Goal: Task Accomplishment & Management: Manage account settings

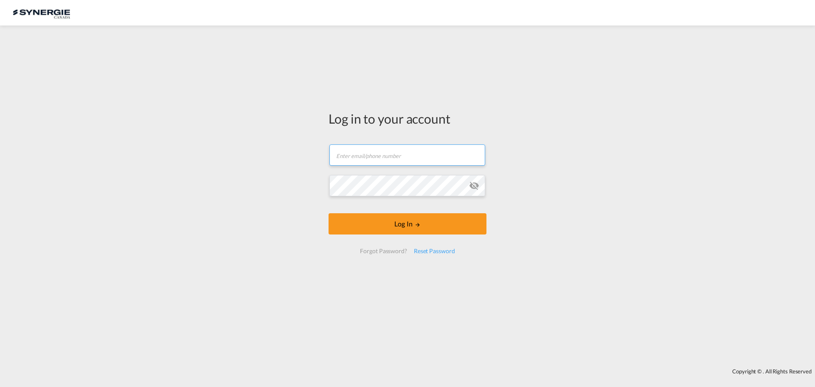
click at [436, 155] on input "text" at bounding box center [407, 154] width 156 height 21
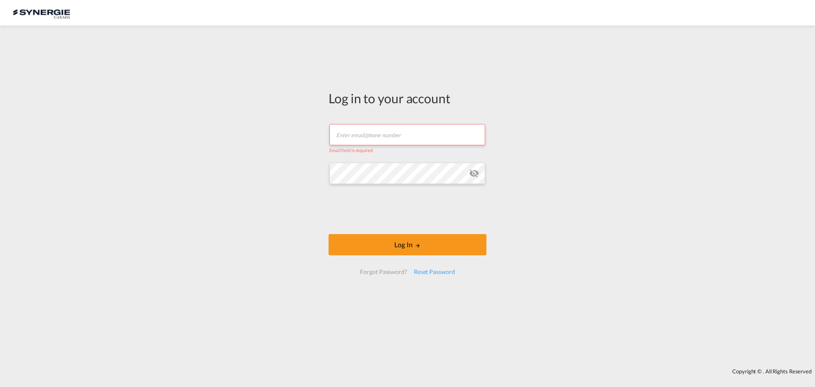
type input "[PERSON_NAME][EMAIL_ADDRESS][DOMAIN_NAME]"
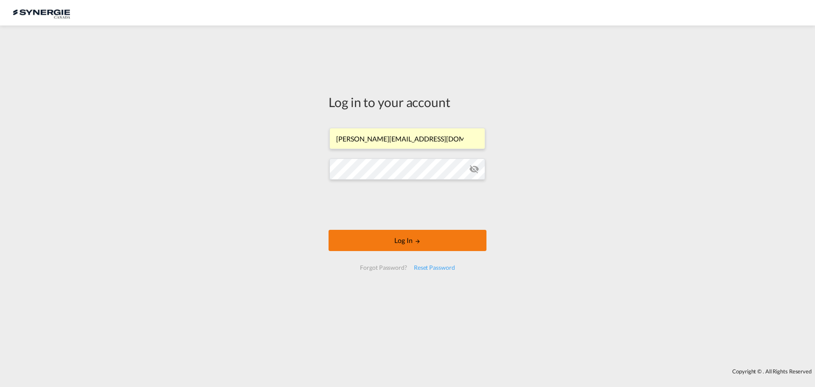
click at [369, 230] on button "Log In" at bounding box center [408, 240] width 158 height 21
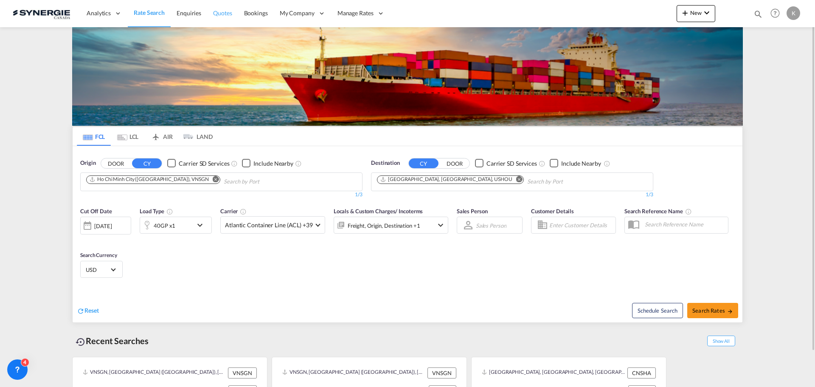
click at [230, 18] on link "Quotes" at bounding box center [222, 14] width 31 height 28
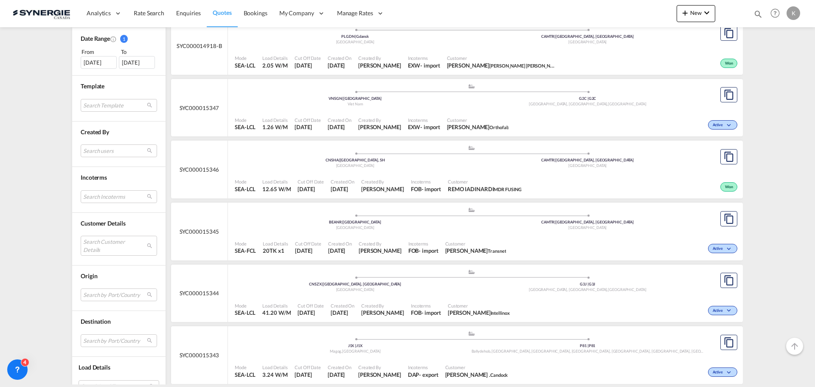
scroll to position [297, 0]
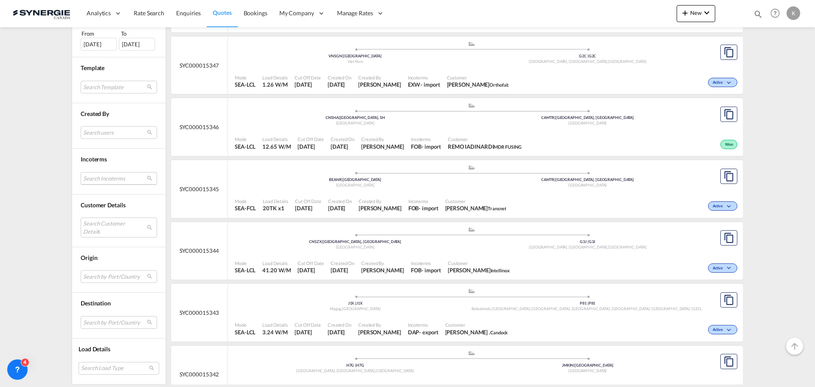
click at [123, 182] on md-select "Search Incoterms CIP-EXPORT carriage and insurance paid to DDP-EXPORT delivery …" at bounding box center [119, 178] width 76 height 13
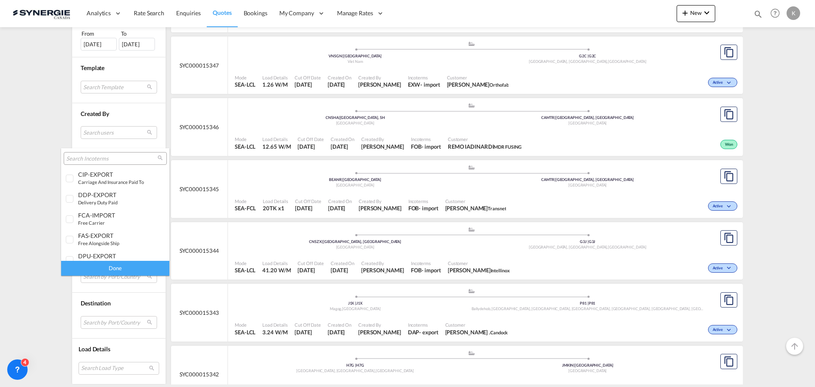
click at [128, 157] on input "search" at bounding box center [111, 159] width 91 height 8
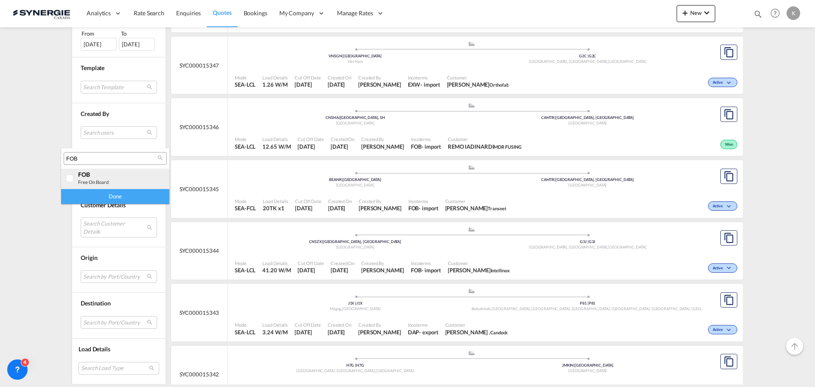
type input "FOB"
click at [70, 180] on div at bounding box center [70, 178] width 8 height 8
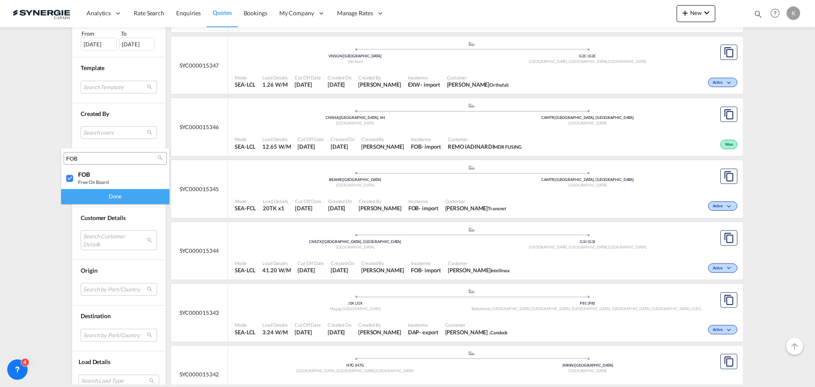
click at [89, 197] on div "Done" at bounding box center [115, 196] width 108 height 15
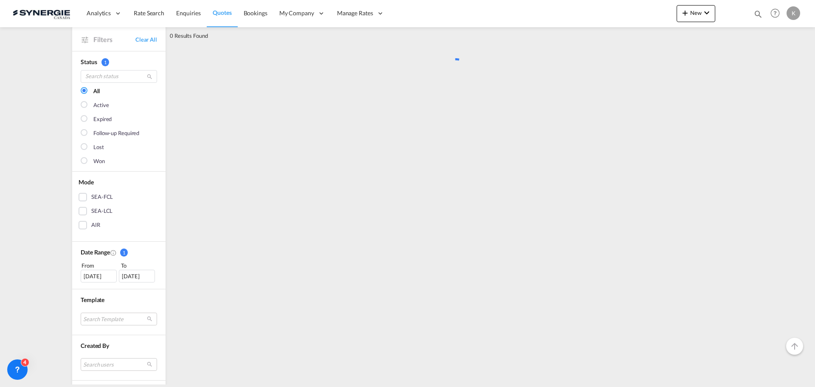
scroll to position [0, 0]
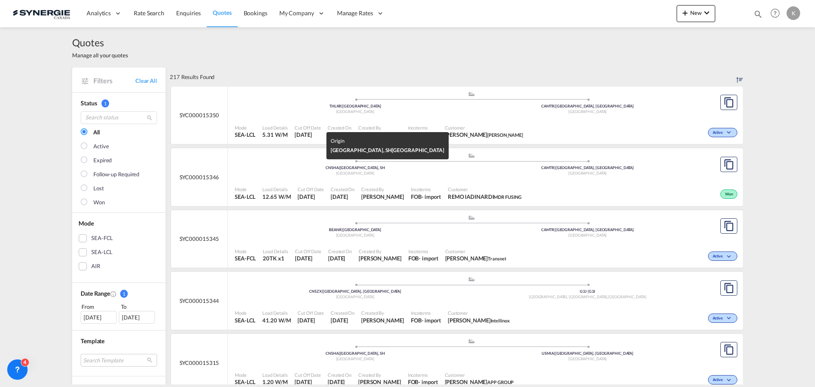
click at [399, 167] on div "CNSHA | Shanghai, SH" at bounding box center [355, 168] width 233 height 6
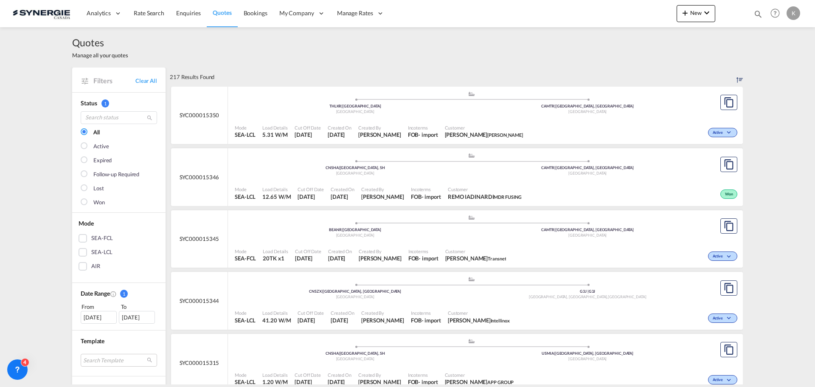
click at [82, 240] on div "SEA-FCL" at bounding box center [83, 238] width 8 height 8
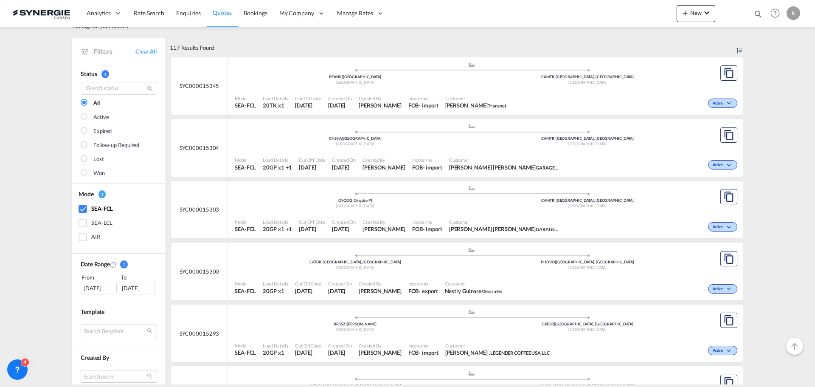
scroll to position [42, 0]
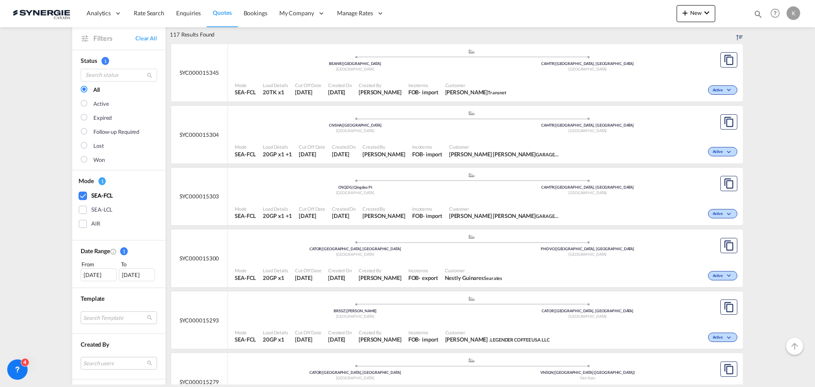
click at [368, 135] on div ".a{fill:#aaa8ad;} .a{fill:#aaa8ad;} CNSHA | Shanghai China CAMTR | Montreal, QC…" at bounding box center [471, 122] width 473 height 25
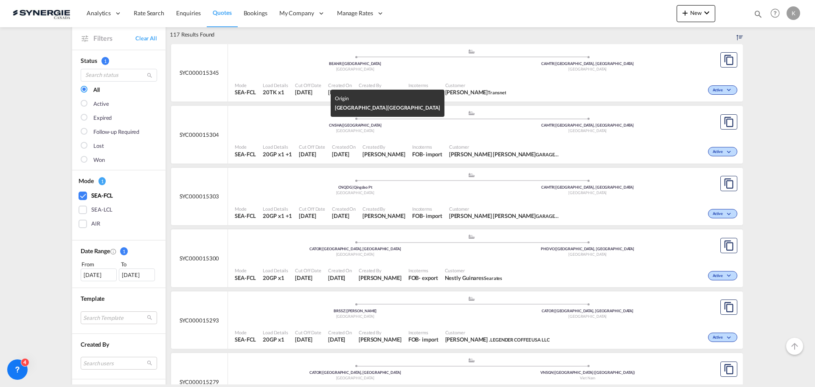
click at [442, 129] on div "China" at bounding box center [355, 131] width 233 height 6
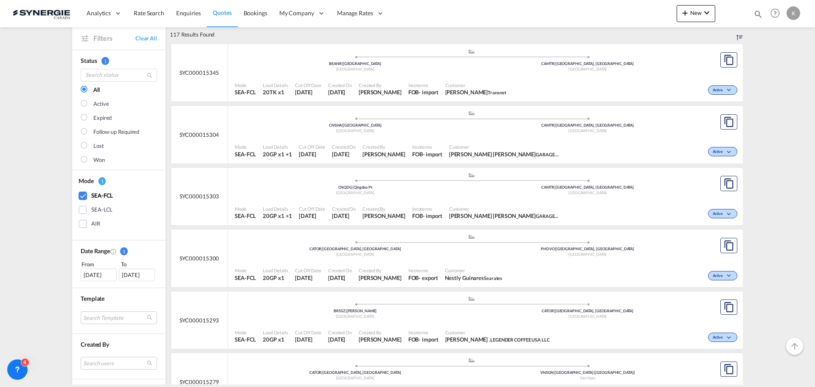
click at [390, 207] on span "Created By" at bounding box center [384, 208] width 43 height 6
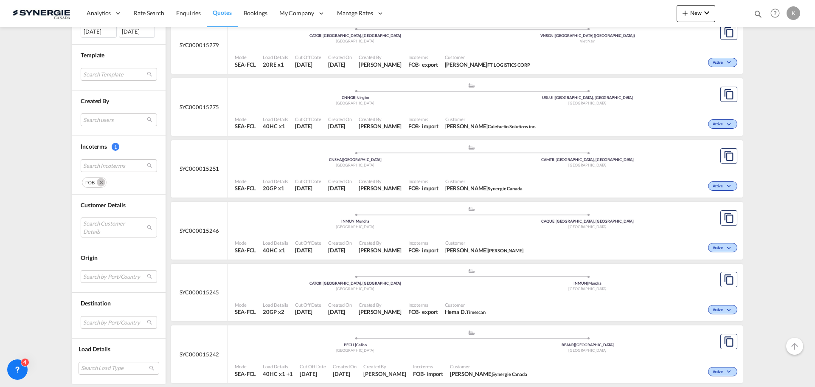
scroll to position [382, 0]
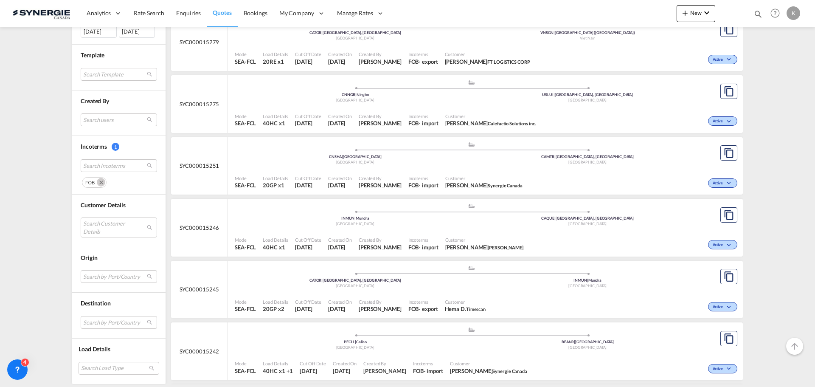
click at [416, 175] on span "Incoterms" at bounding box center [423, 178] width 30 height 6
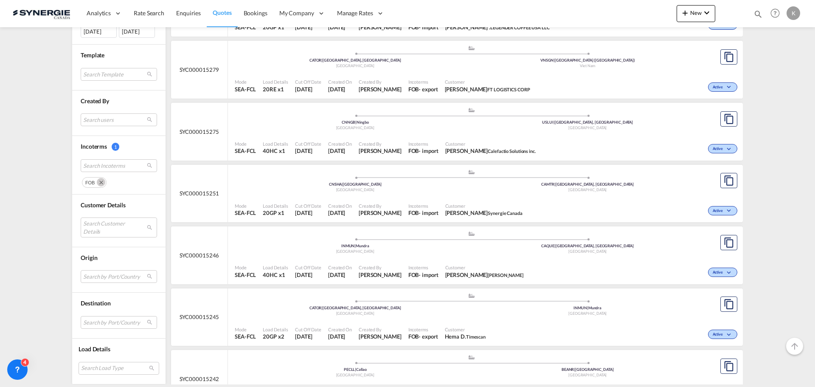
scroll to position [340, 0]
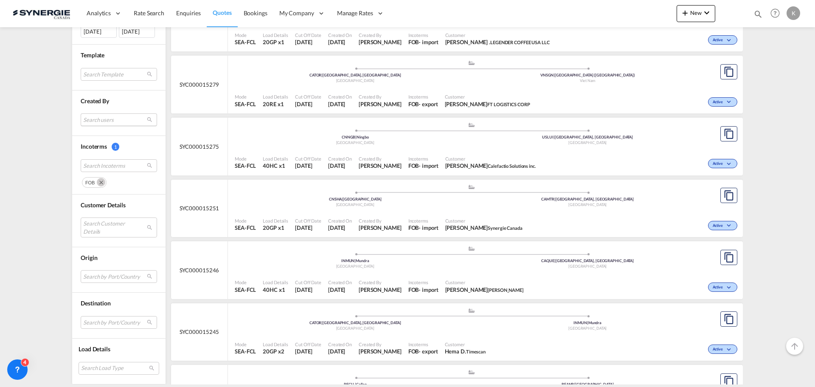
click at [113, 117] on md-select "Search users dinesh Kumar dinesh.kumar@freightify.com sugan T sugantha.rajan@fr…" at bounding box center [119, 120] width 76 height 13
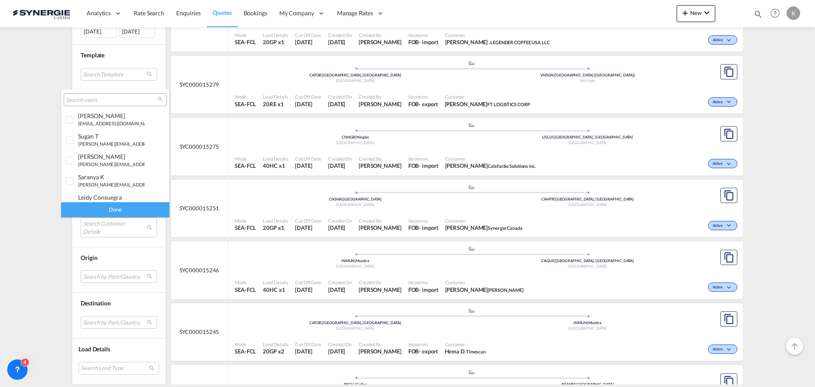
click at [105, 98] on input "search" at bounding box center [111, 100] width 91 height 8
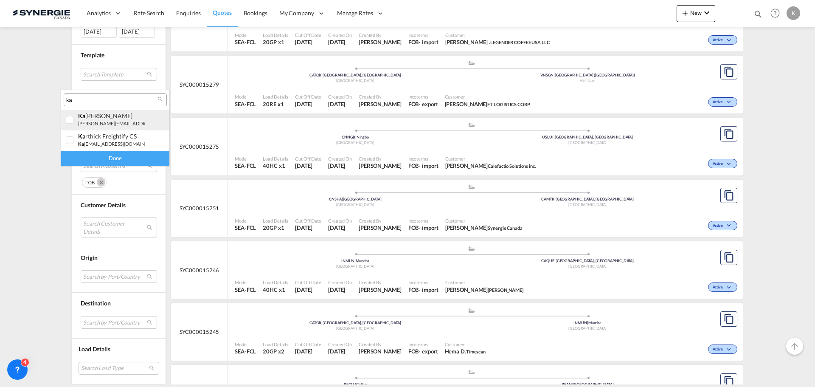
type input "ka"
click at [71, 117] on div at bounding box center [70, 120] width 8 height 8
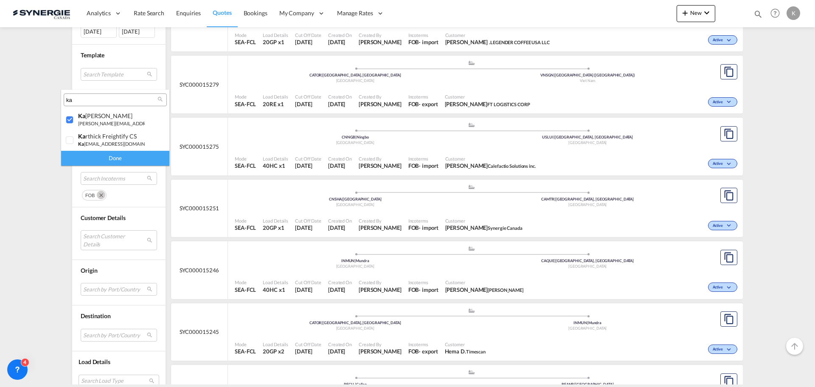
click at [122, 160] on div "Done" at bounding box center [115, 158] width 108 height 15
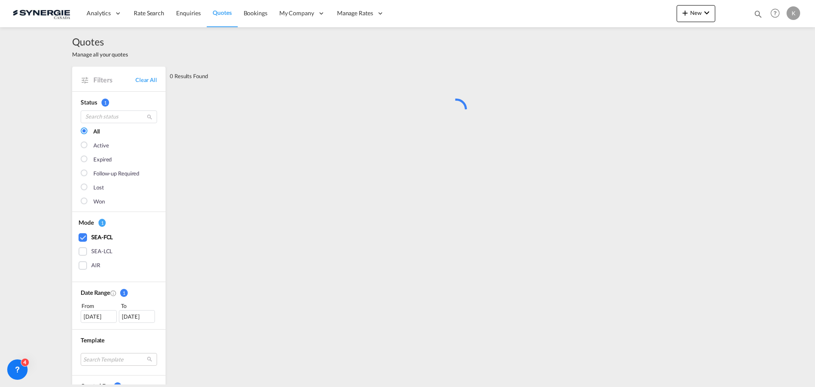
scroll to position [0, 0]
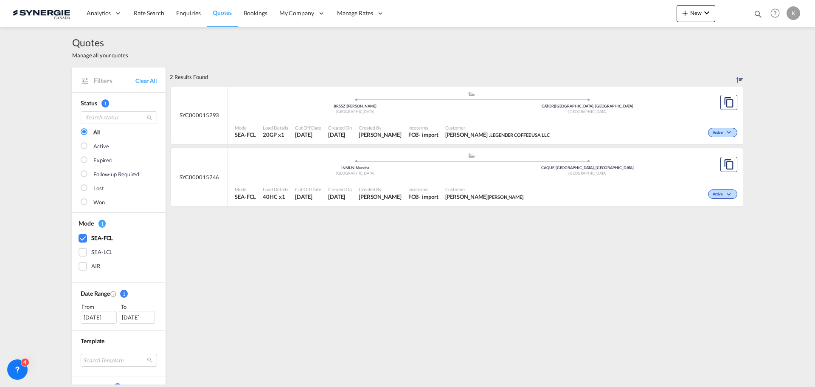
click at [98, 320] on div "09 Sep 2025" at bounding box center [99, 317] width 36 height 13
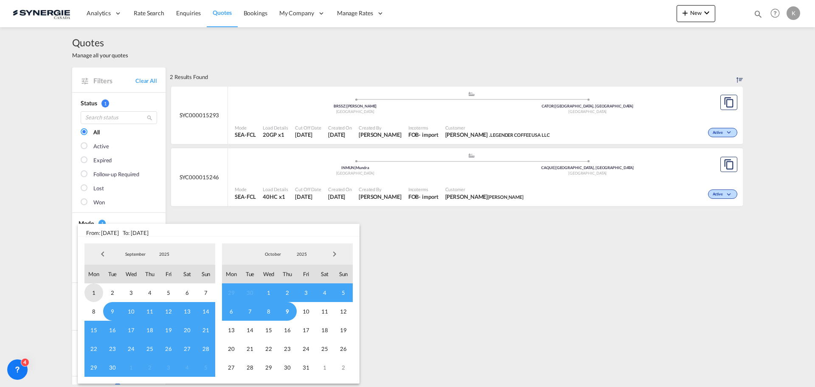
click at [89, 290] on span "1" at bounding box center [93, 292] width 19 height 19
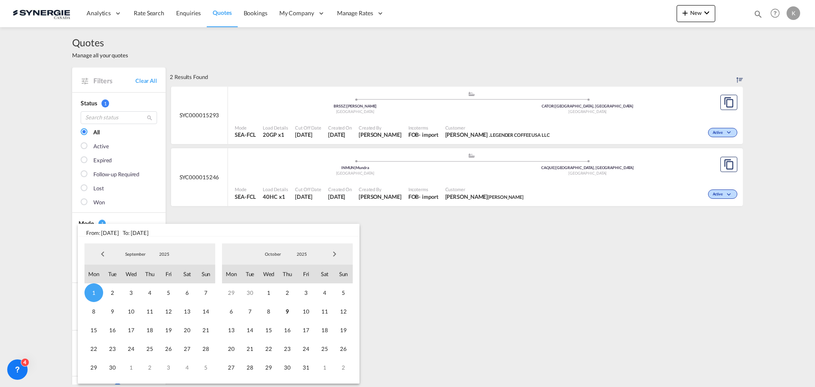
click at [100, 253] on span "Previous Month" at bounding box center [102, 253] width 17 height 17
click at [207, 218] on md-backdrop at bounding box center [407, 193] width 815 height 387
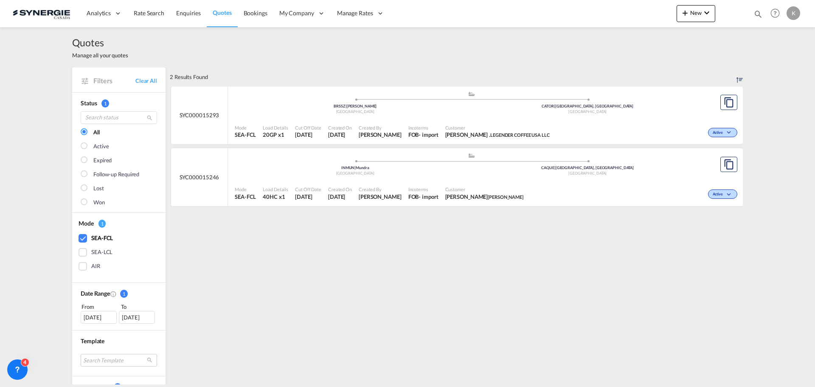
click at [98, 314] on div "01 Sep 2025" at bounding box center [99, 317] width 36 height 13
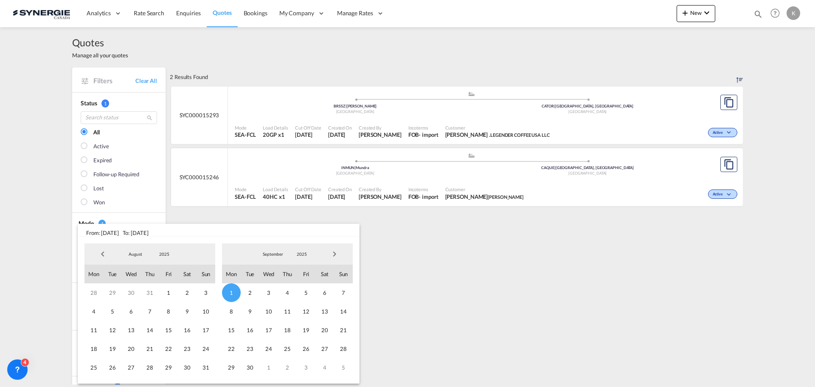
click at [338, 251] on span "Next Month" at bounding box center [334, 253] width 17 height 17
click at [97, 253] on span "Previous Month" at bounding box center [102, 253] width 17 height 17
click at [233, 290] on span "1" at bounding box center [231, 292] width 19 height 19
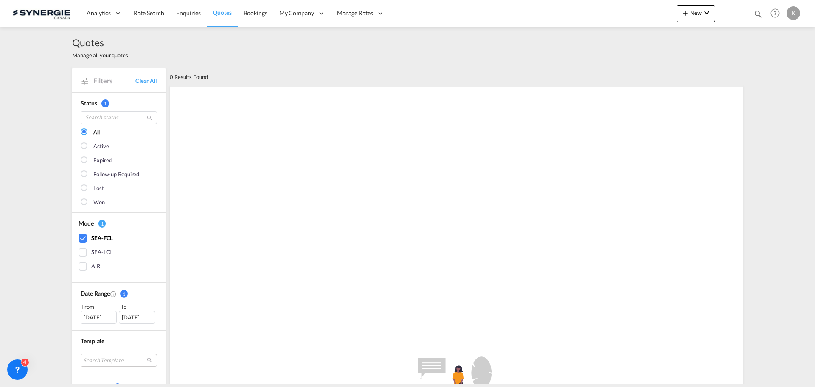
click at [101, 315] on div "01 Sep 2025" at bounding box center [99, 317] width 36 height 13
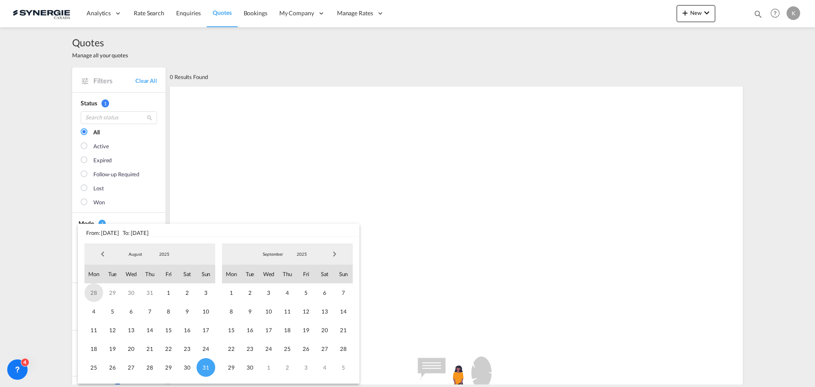
click at [97, 298] on span "28" at bounding box center [93, 292] width 19 height 19
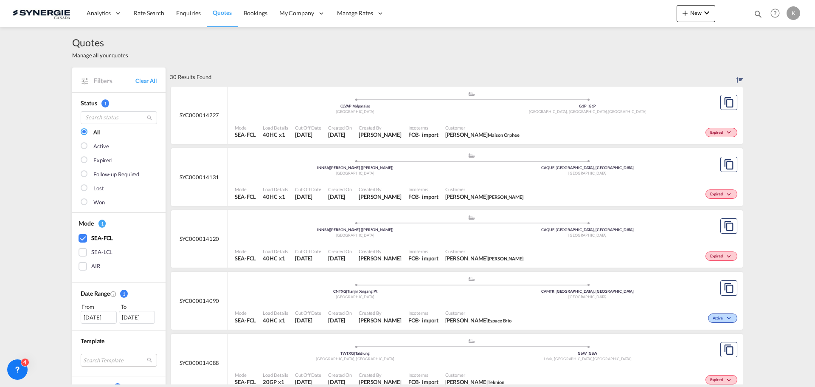
click at [140, 318] on div "31 Aug 2025" at bounding box center [137, 317] width 36 height 13
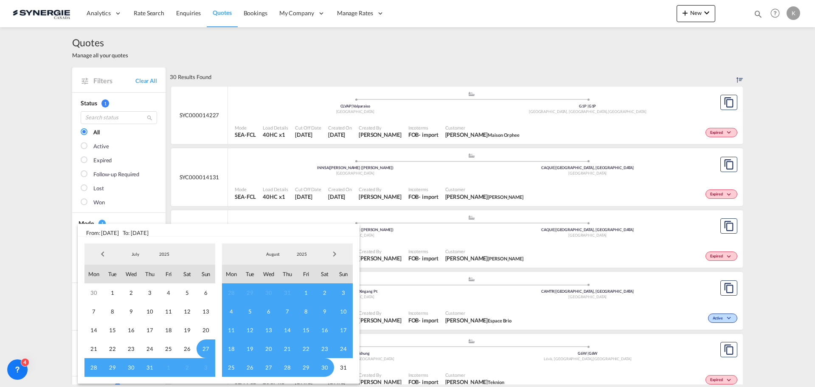
click at [334, 254] on span "Next Month" at bounding box center [334, 253] width 17 height 17
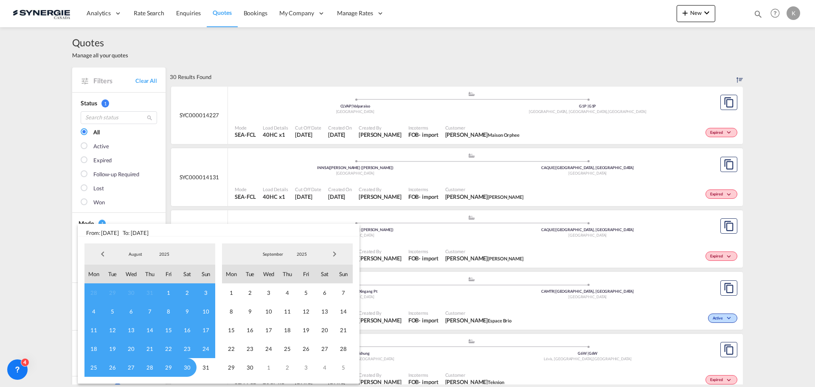
click at [334, 254] on span "Next Month" at bounding box center [334, 253] width 17 height 17
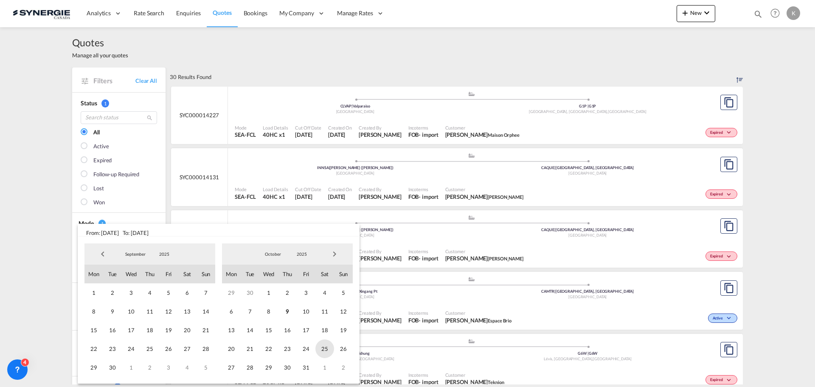
click at [324, 346] on span "25" at bounding box center [324, 348] width 19 height 19
click at [98, 248] on span "Previous Month" at bounding box center [102, 253] width 17 height 17
click at [100, 251] on span "Previous Month" at bounding box center [102, 253] width 17 height 17
click at [121, 300] on div "30 1 2 3 4 5 6 7 8 9 10 11 12 13 14 15 16 17 18 19 20 21 22 23 24 25 26 27 28 2…" at bounding box center [149, 329] width 131 height 93
click at [111, 291] on span "1" at bounding box center [112, 292] width 19 height 19
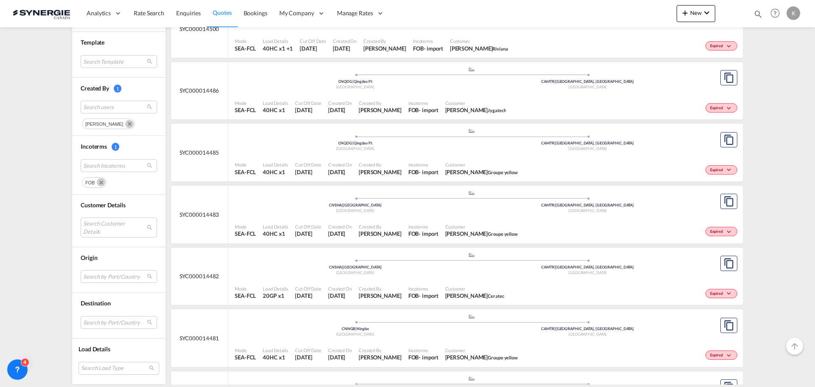
scroll to position [594, 0]
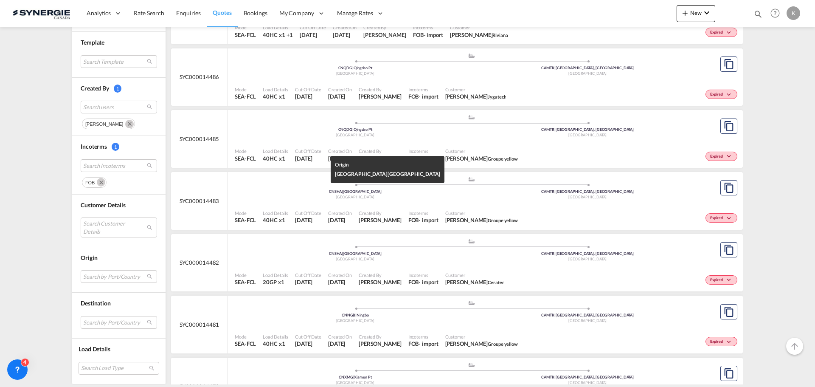
click at [387, 198] on div "China" at bounding box center [355, 197] width 233 height 6
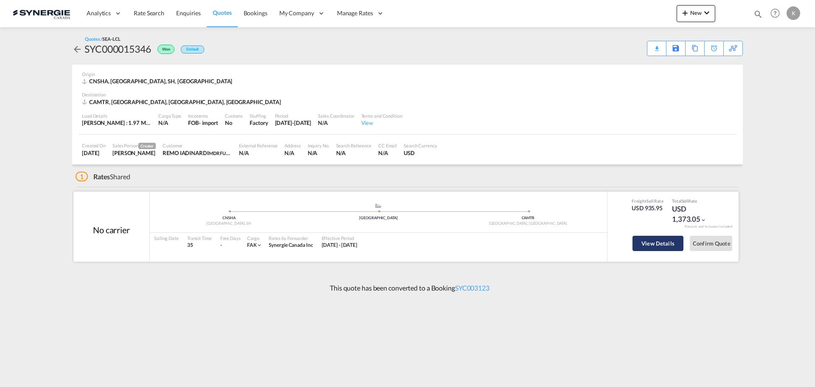
click at [662, 243] on button "View Details" at bounding box center [658, 243] width 51 height 15
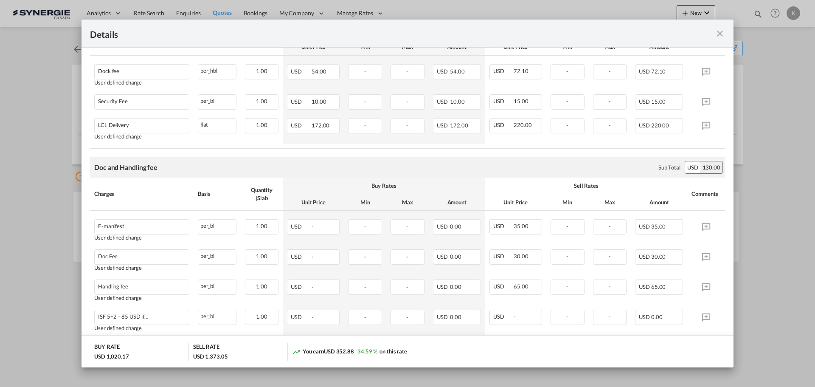
scroll to position [297, 0]
click at [718, 27] on div "Details" at bounding box center [408, 34] width 652 height 28
click at [719, 32] on md-icon "icon-close fg-AAA8AD m-0 cursor" at bounding box center [720, 33] width 10 height 10
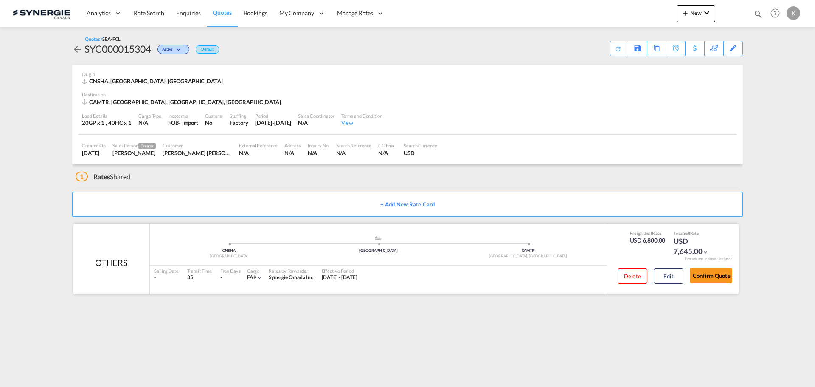
click at [660, 245] on div "USD 6,800.00" at bounding box center [648, 240] width 36 height 8
click at [647, 239] on div "USD 6,800.00" at bounding box center [648, 240] width 36 height 8
click at [617, 238] on div "Freight Sell Rate USD 6,800.00 Total Sell Rate USD 7,645.00 Remark and Inclusio…" at bounding box center [673, 259] width 132 height 70
click at [670, 276] on button "Edit" at bounding box center [669, 275] width 30 height 15
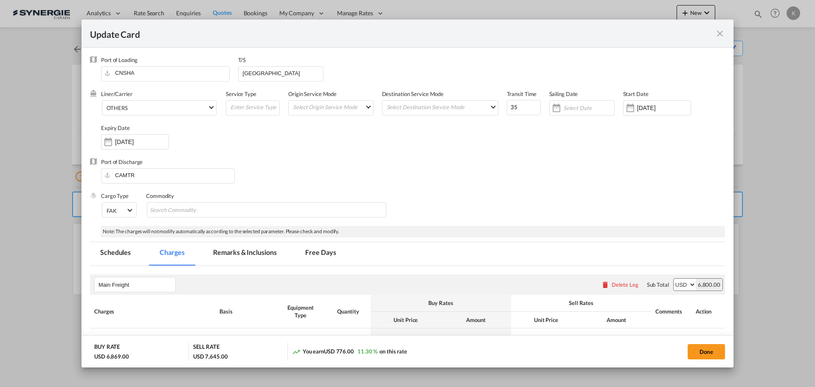
select select "per equipment"
select select "per container"
select select "per B/L"
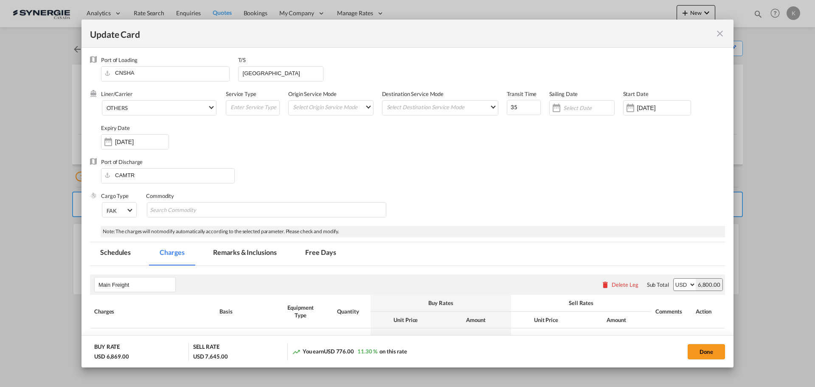
click at [722, 33] on md-icon "icon-close fg-AAA8AD m-0 pointer" at bounding box center [720, 33] width 10 height 10
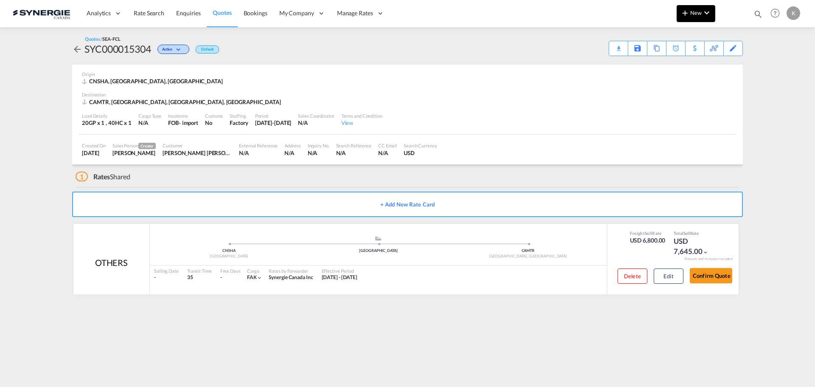
click at [692, 17] on button "New" at bounding box center [696, 13] width 39 height 17
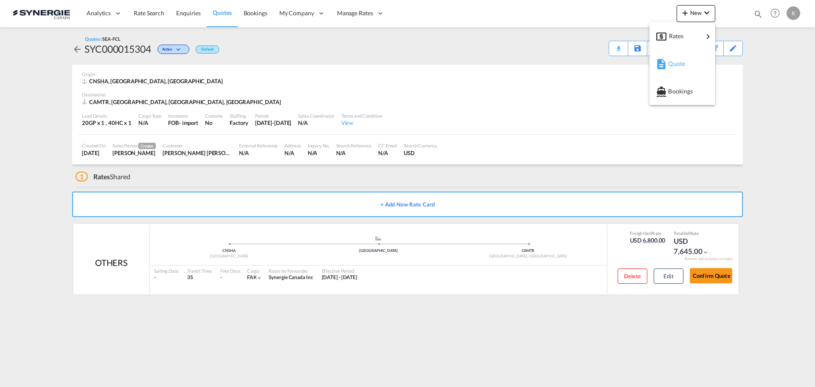
click at [678, 64] on span "Quote" at bounding box center [672, 63] width 9 height 17
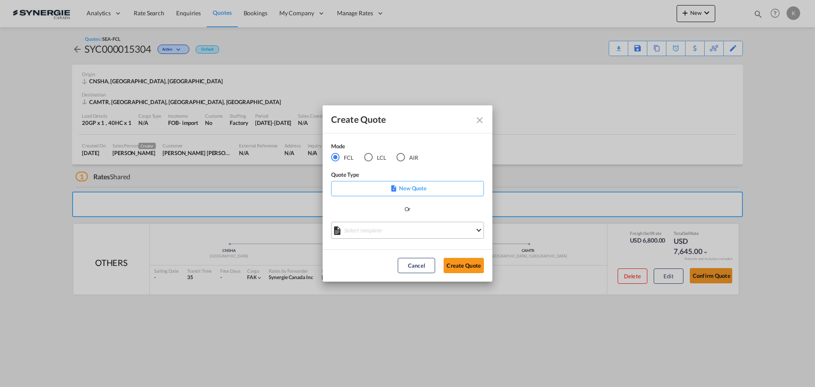
click at [428, 231] on md-select "Select template *NEW* FCL FREEHAND / DAP Pablo Gomez Saldarriaga | 10 Jul 2025 …" at bounding box center [407, 230] width 153 height 17
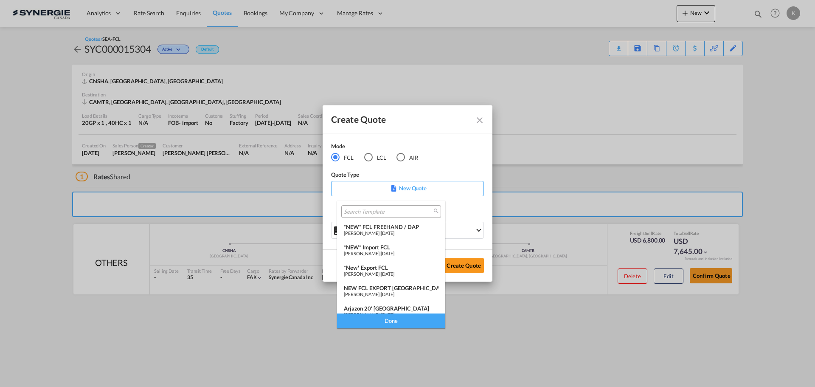
click at [394, 252] on span "24 Mar 2025" at bounding box center [388, 253] width 14 height 6
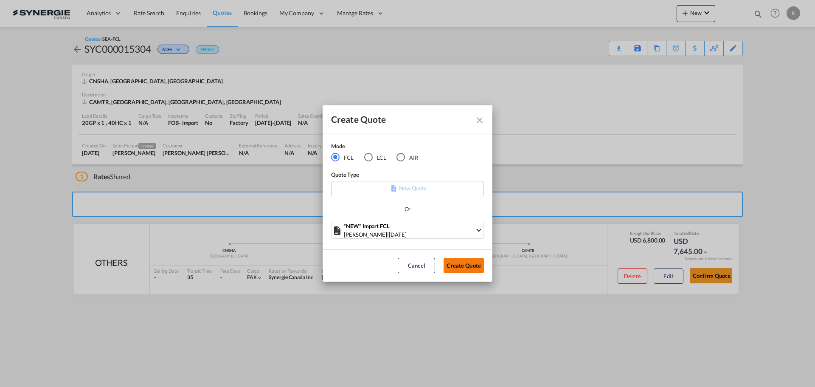
click at [465, 264] on button "Create Quote" at bounding box center [464, 265] width 40 height 15
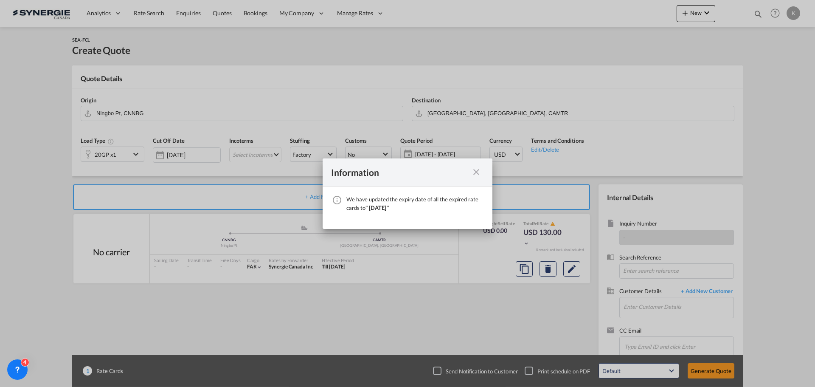
click at [476, 174] on md-icon "icon-close fg-AAA8AD cursor" at bounding box center [476, 172] width 10 height 10
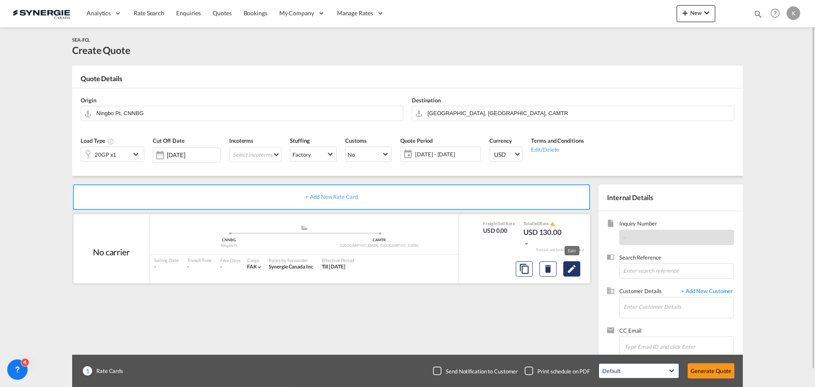
click at [574, 268] on md-icon "Edit" at bounding box center [572, 269] width 10 height 10
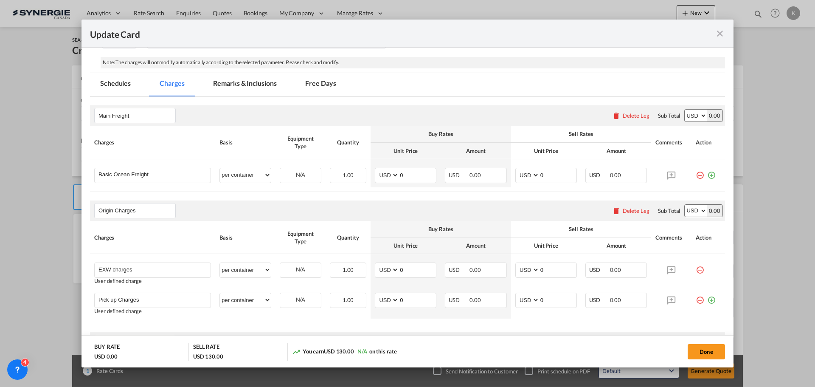
scroll to position [170, 0]
click at [253, 170] on select "per equipment per container per B/L per shipping bill per shipment % on freight…" at bounding box center [245, 174] width 51 height 14
click at [408, 173] on input "0" at bounding box center [417, 173] width 37 height 13
type input "2050"
click at [554, 172] on input "0" at bounding box center [558, 173] width 37 height 13
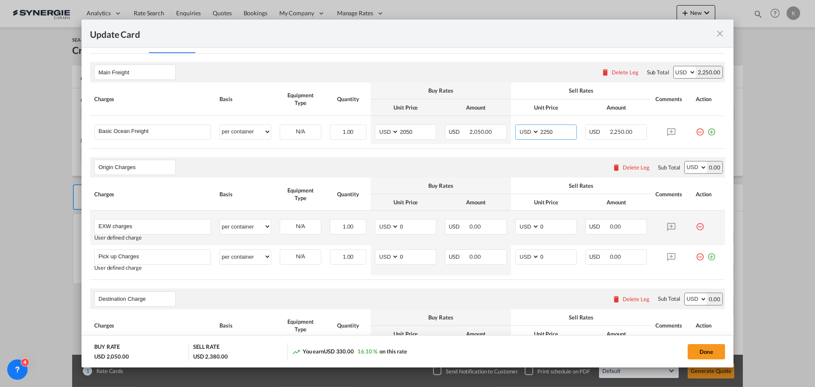
scroll to position [255, 0]
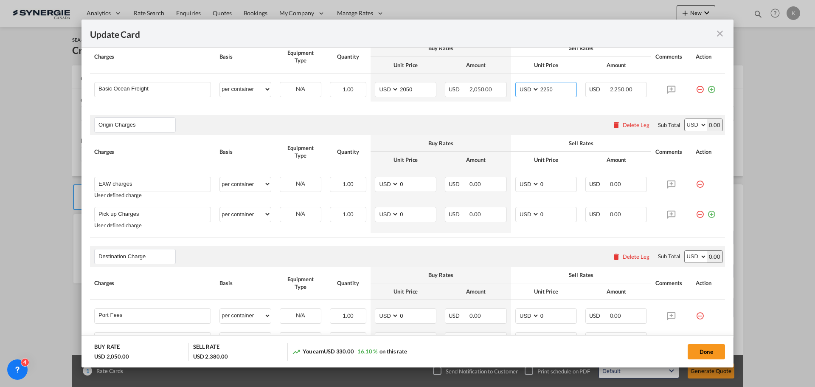
type input "2250"
click at [625, 125] on div "Delete Leg" at bounding box center [636, 124] width 27 height 7
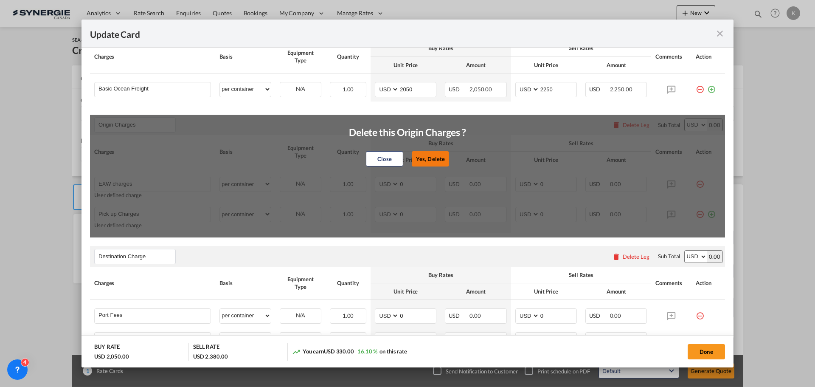
click at [430, 161] on button "Yes, Delete" at bounding box center [430, 158] width 37 height 15
type input "Destination Charge"
type input "Port Fees"
type input "Drayage"
type input "Doc and Handling fees"
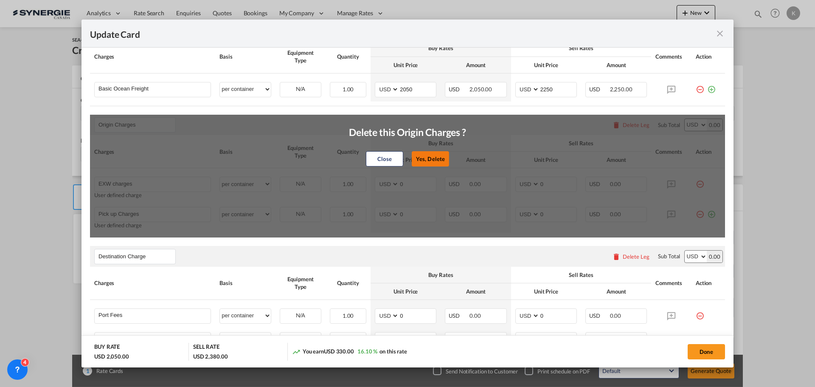
type input "E-manifest"
select select "per B/L"
type input "35"
type input "Doc fee"
select select "per B/L"
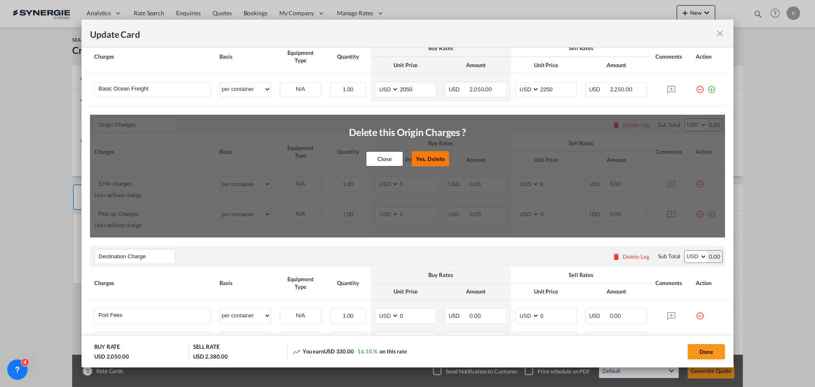
type input "30"
type input "Handling fee"
select select "per B/L"
type input "65"
type input "Cargo Coverage"
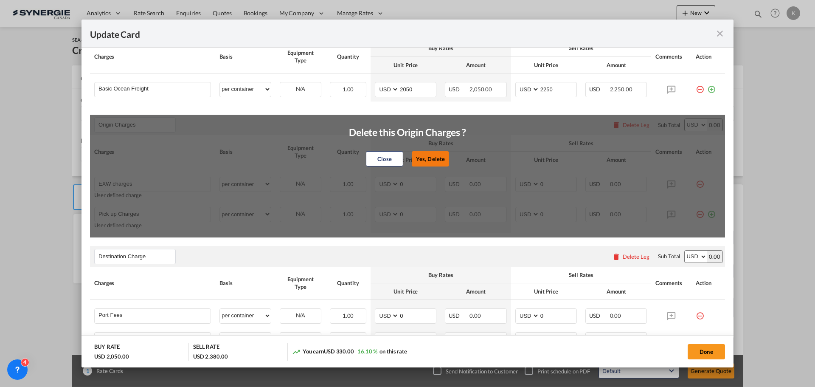
type input "Cargo Coverage - Rate to be confirmed depending on commodity and value Min 50 U…"
select select "per shipment"
type input "0"
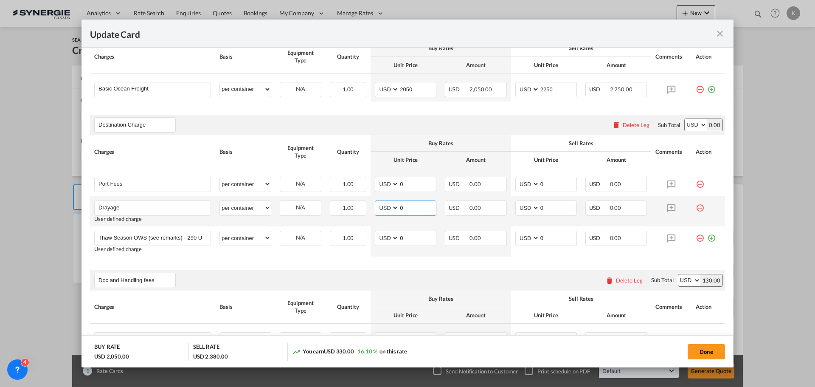
click at [423, 209] on input "0" at bounding box center [417, 207] width 37 height 13
type input "359"
click at [553, 209] on input "0" at bounding box center [558, 207] width 37 height 13
type input "0359"
click at [513, 266] on rate-modification "Main Freight Please enter leg name Leg Name Already Exists Delete Leg Sub Total…" at bounding box center [407, 294] width 635 height 567
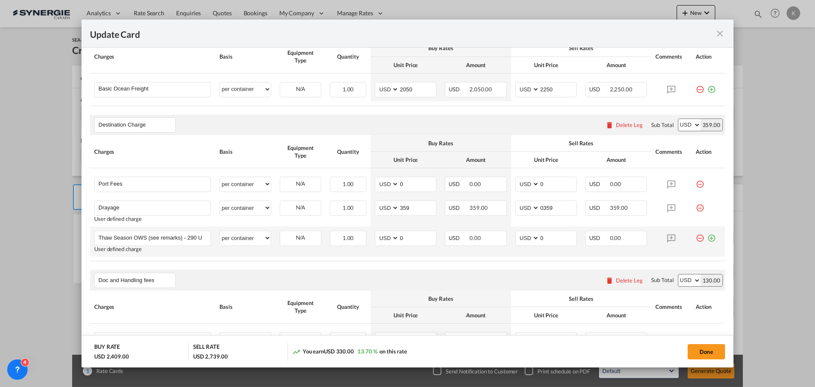
click at [696, 238] on md-icon "icon-minus-circle-outline red-400-fg" at bounding box center [700, 235] width 8 height 8
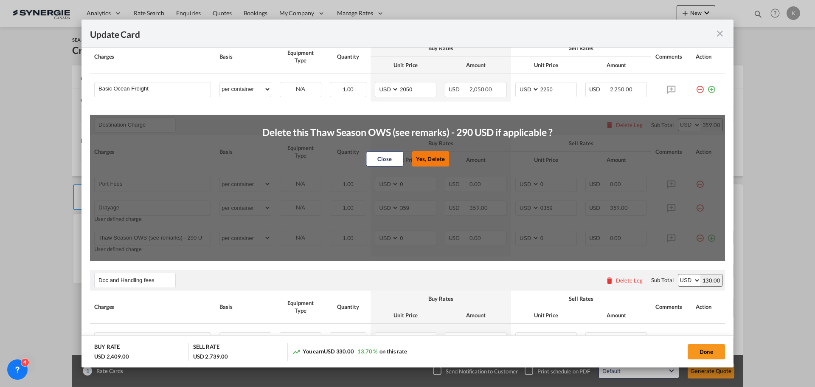
click at [426, 159] on button "Yes, Delete" at bounding box center [430, 158] width 37 height 15
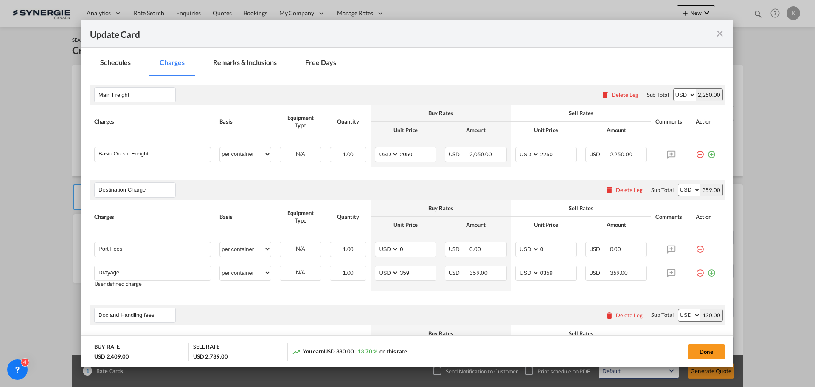
drag, startPoint x: 513, startPoint y: 32, endPoint x: 526, endPoint y: 42, distance: 16.0
click at [526, 48] on add-new-rate "Update Card Port of Loading CNNBG T/S Liner/Carrier No carrier Atlantic Contain…" at bounding box center [408, 194] width 652 height 348
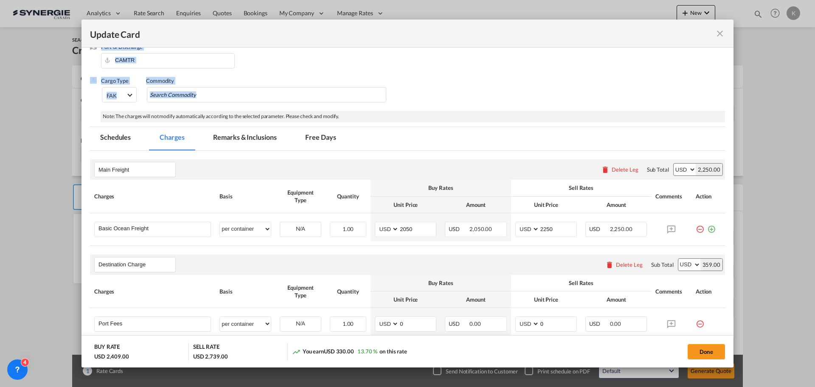
scroll to position [200, 0]
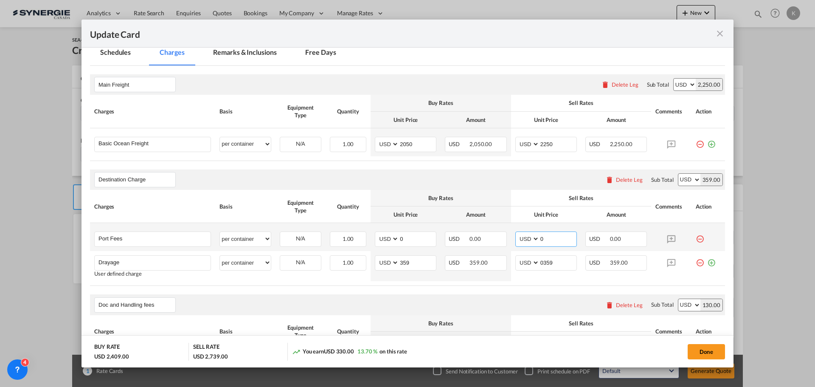
click at [543, 239] on input "0" at bounding box center [558, 238] width 37 height 13
type input "65"
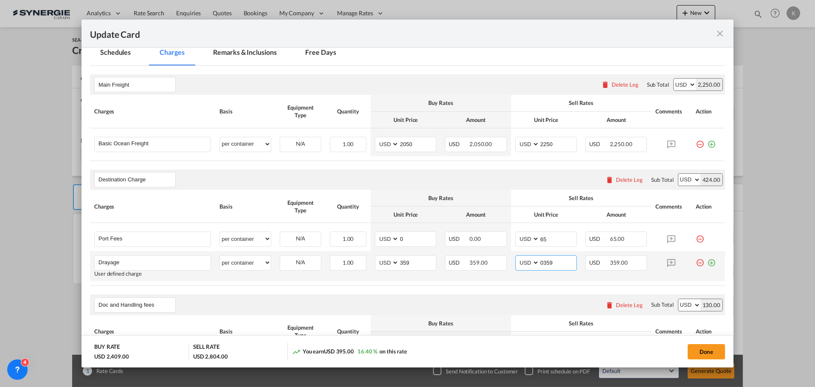
click at [541, 260] on input "0359" at bounding box center [558, 262] width 37 height 13
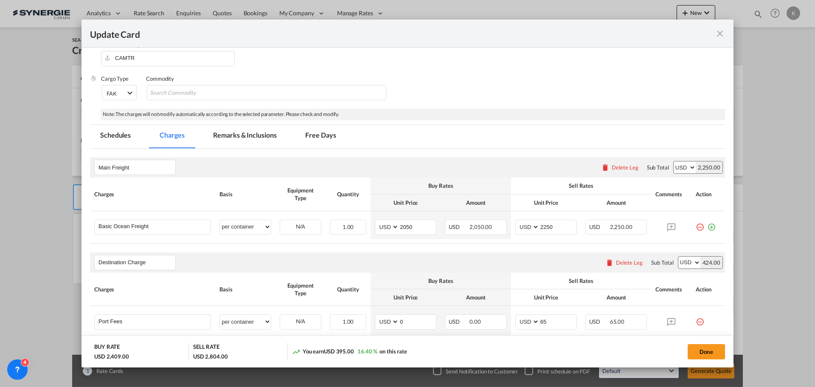
scroll to position [0, 0]
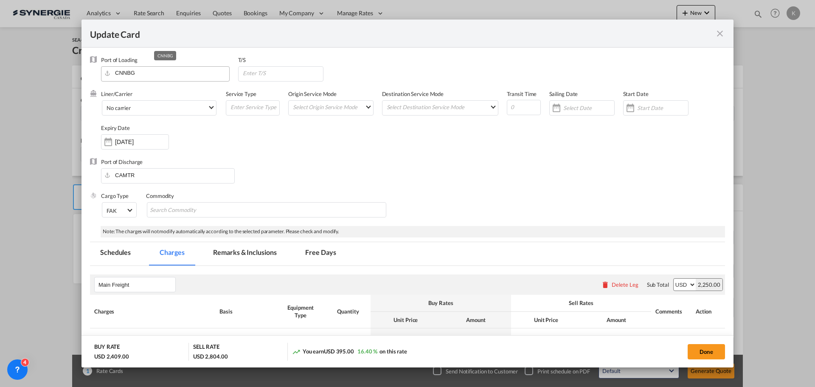
type input "359"
click at [167, 74] on input "CNNBG" at bounding box center [167, 73] width 124 height 13
type input "C"
click at [180, 84] on li "No ports matching "Shangai" were found." at bounding box center [185, 92] width 161 height 20
click at [161, 69] on input "Shangai" at bounding box center [167, 73] width 124 height 13
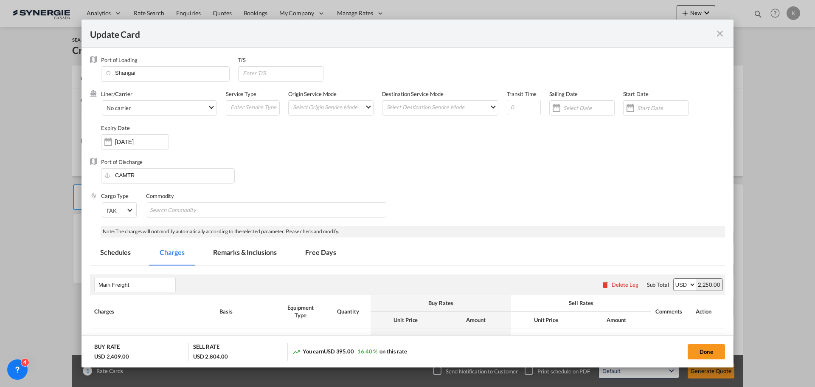
click at [159, 65] on div "Port of Loading Shangai" at bounding box center [169, 73] width 137 height 34
click at [155, 72] on input "Shangai" at bounding box center [167, 73] width 124 height 13
click at [139, 132] on div "China" at bounding box center [182, 135] width 149 height 6
type input "Shanghai, CNSHA"
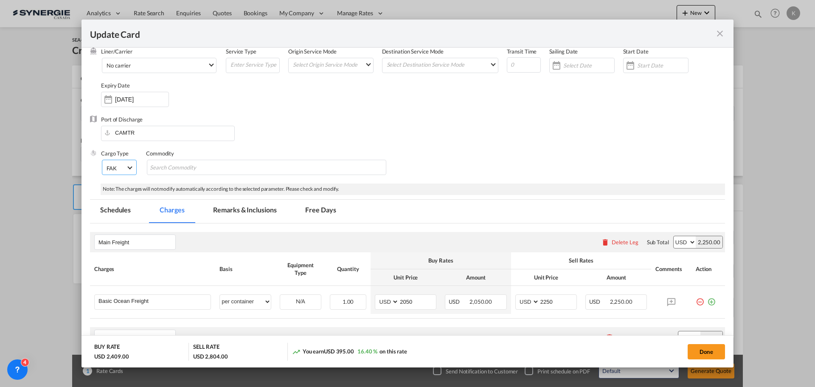
click at [128, 167] on span "Select Cargo type: FAK" at bounding box center [129, 167] width 5 height 5
click at [401, 133] on md-backdrop at bounding box center [407, 193] width 815 height 387
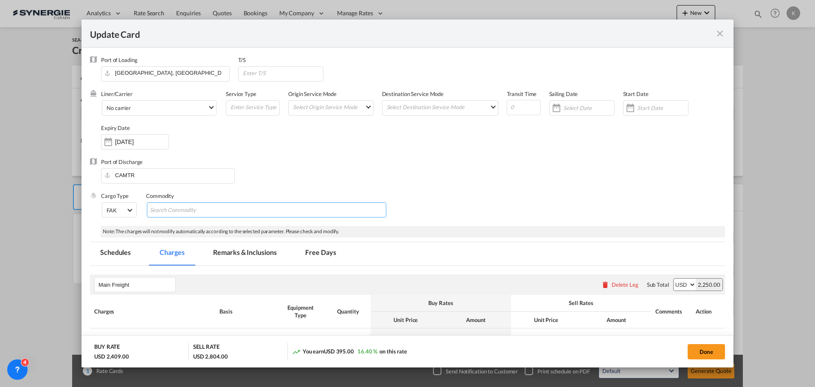
click at [278, 213] on md-chips-wrap "Chips container with autocompletion. Enter the text area, type text to search, …" at bounding box center [266, 209] width 239 height 15
click at [322, 207] on md-chips-wrap "Chips container with autocompletion. Enter the text area, type text to search, …" at bounding box center [266, 209] width 239 height 15
paste input "kitchen backsplashes"
type input "kitchen backsplashes"
click at [385, 173] on div "Port of Discharge CAMTR" at bounding box center [407, 175] width 635 height 34
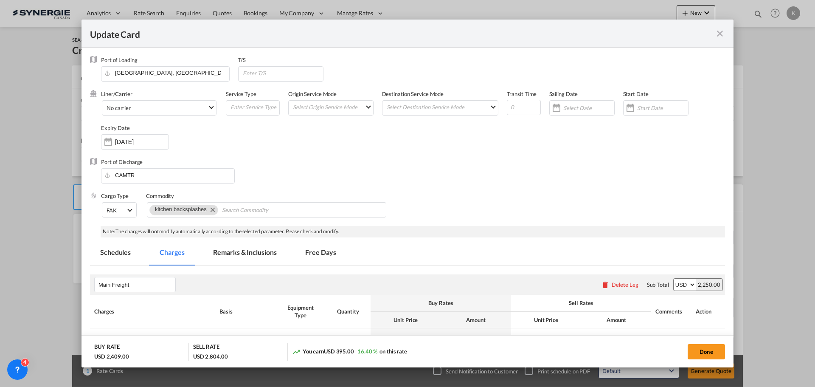
scroll to position [85, 0]
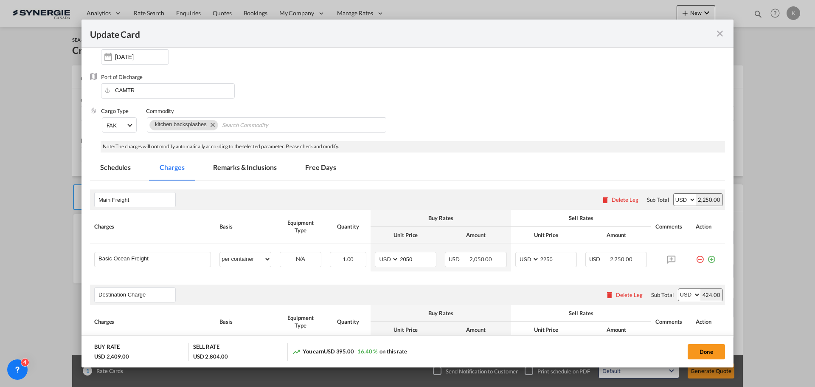
click at [121, 169] on md-tab-item "Schedules" at bounding box center [115, 168] width 51 height 23
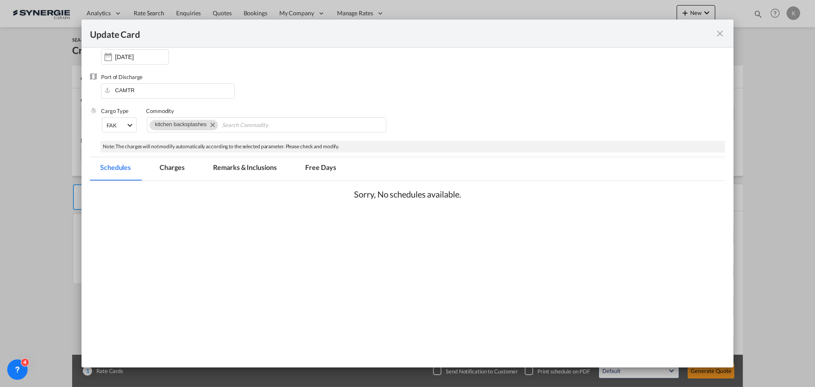
scroll to position [0, 0]
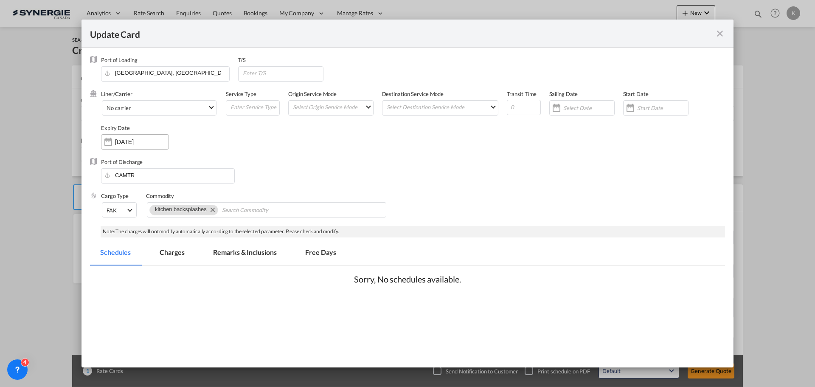
click at [124, 140] on input "08 Nov 2025" at bounding box center [141, 141] width 53 height 7
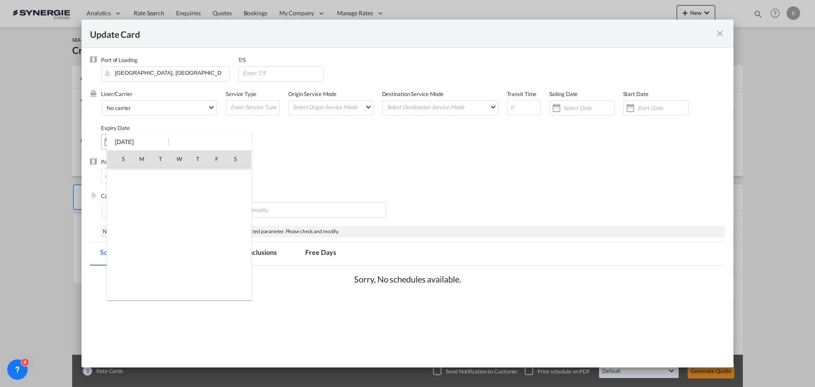
scroll to position [196878, 0]
click at [131, 176] on span "Nov 2025" at bounding box center [126, 176] width 18 height 7
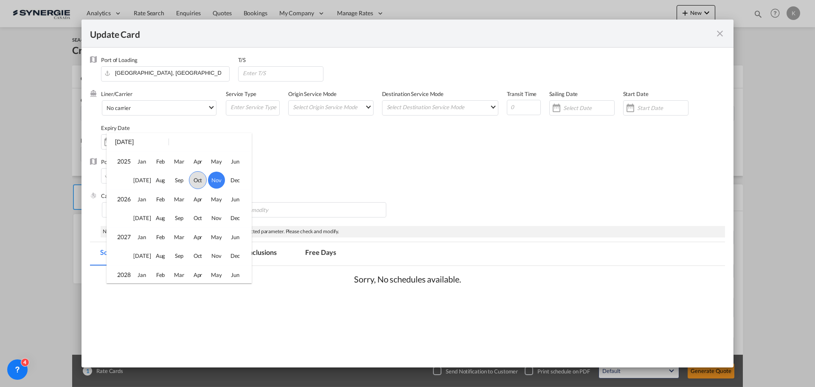
click at [199, 182] on span "Oct" at bounding box center [198, 180] width 18 height 18
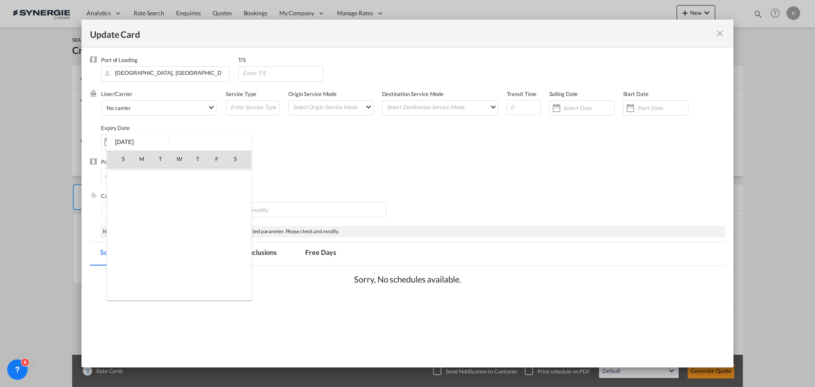
scroll to position [196765, 0]
click at [157, 216] on span "14" at bounding box center [160, 214] width 17 height 17
type input "14 Oct 2025"
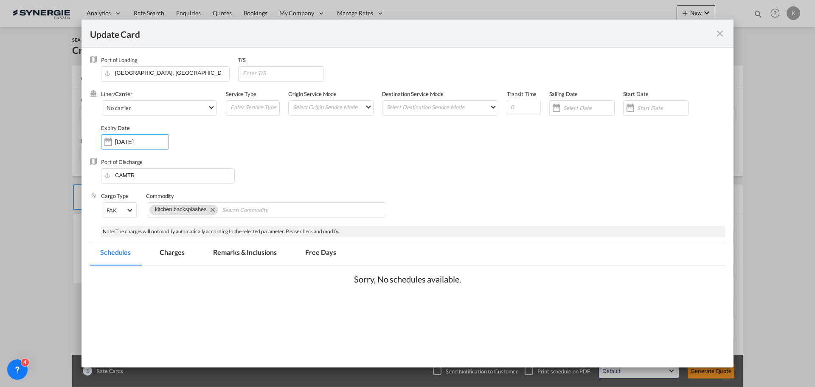
click at [320, 149] on div "Liner/Carrier No carrier Atlantic Container Line (ACL) Baker Transport (GB) | D…" at bounding box center [413, 124] width 624 height 68
click at [167, 260] on md-tab-item "Charges" at bounding box center [171, 253] width 45 height 23
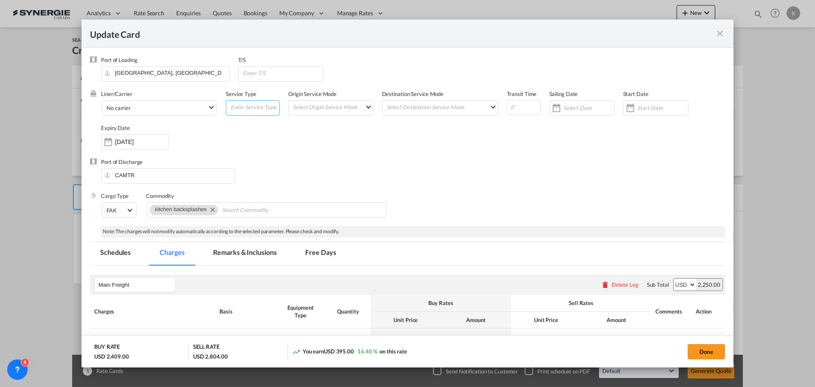
click at [252, 107] on input "Update Card Port ..." at bounding box center [255, 107] width 50 height 13
click at [309, 104] on md-select "Select Origin Service Mode SD CY" at bounding box center [332, 107] width 81 height 12
click at [456, 145] on md-backdrop at bounding box center [407, 193] width 815 height 387
click at [444, 108] on md-select "Select Destination Service Mode SD CY" at bounding box center [442, 107] width 112 height 12
click at [439, 177] on md-backdrop at bounding box center [407, 193] width 815 height 387
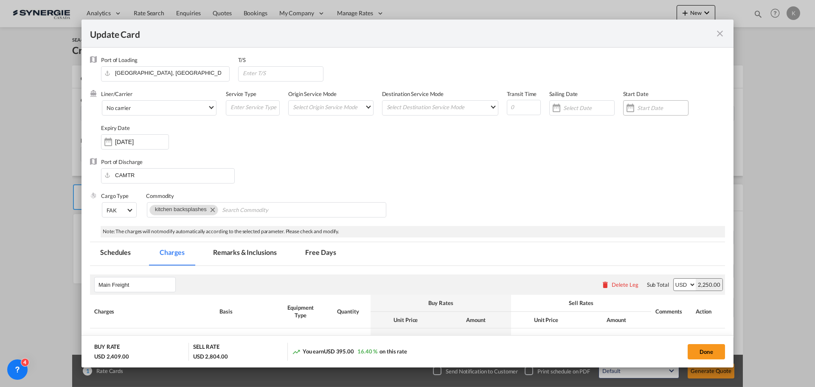
click at [657, 107] on input "Update Card Port ..." at bounding box center [662, 107] width 51 height 7
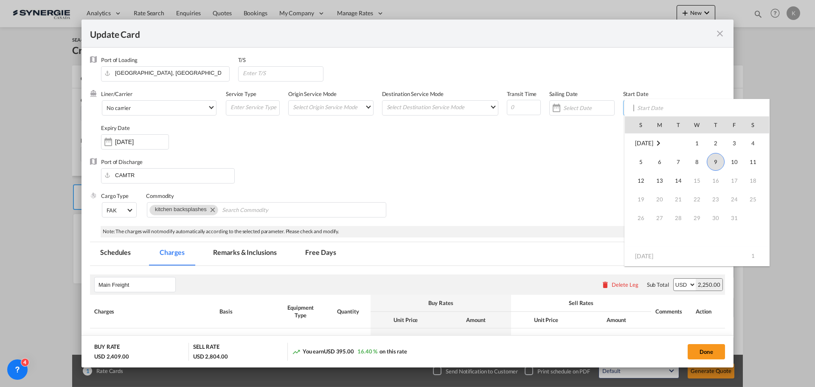
click at [552, 175] on div at bounding box center [407, 193] width 815 height 387
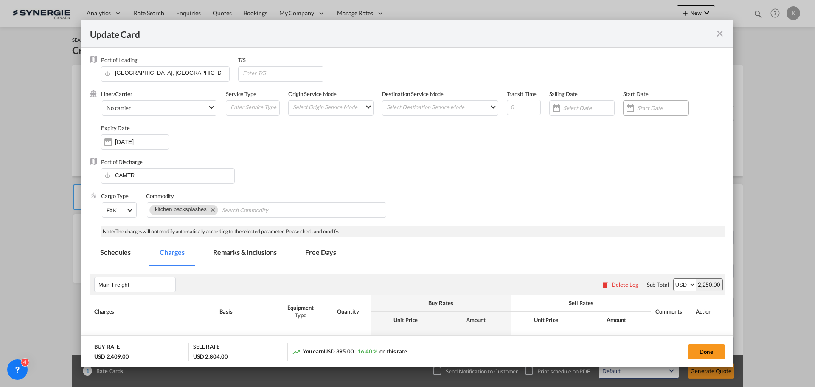
click at [661, 108] on input "Update Card Port ..." at bounding box center [662, 107] width 51 height 7
click at [705, 77] on div "Port of Loading Shanghai, CNSHA T/S" at bounding box center [413, 73] width 624 height 34
click at [653, 107] on input "Update Card Port ..." at bounding box center [662, 107] width 51 height 7
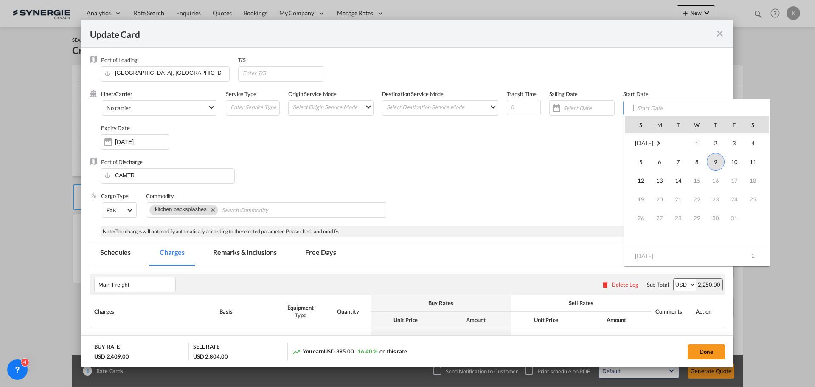
click at [801, 184] on div at bounding box center [407, 193] width 815 height 387
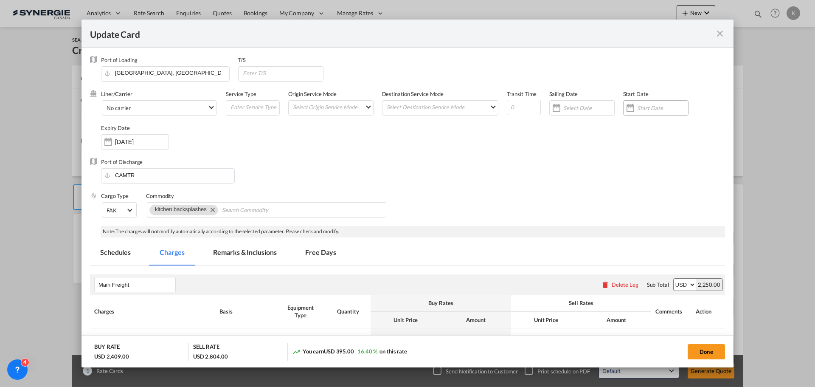
click at [649, 107] on input "Update Card Port ..." at bounding box center [662, 107] width 51 height 7
click at [637, 106] on input "Update Card Port ..." at bounding box center [662, 107] width 51 height 7
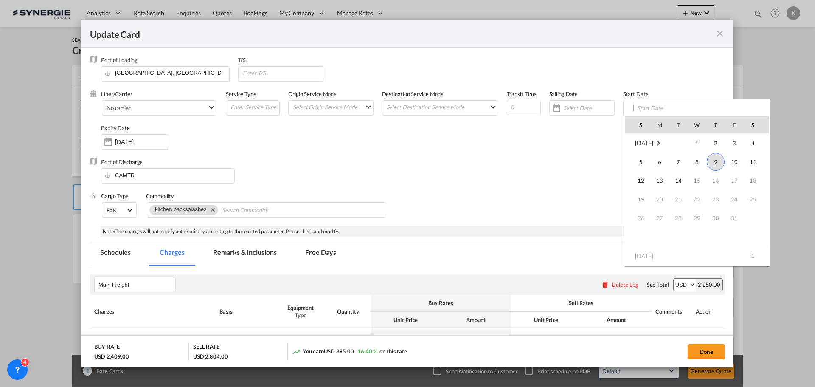
click at [716, 171] on tbody "Oct 2025 1 2 3 4 5 6 7 8 9 10 11 12 13 14 15 16 17 18 19 20 21 22 23 24 25 26 2…" at bounding box center [697, 189] width 144 height 113
click at [717, 163] on span "9" at bounding box center [716, 162] width 18 height 18
type input "09 Oct 2025"
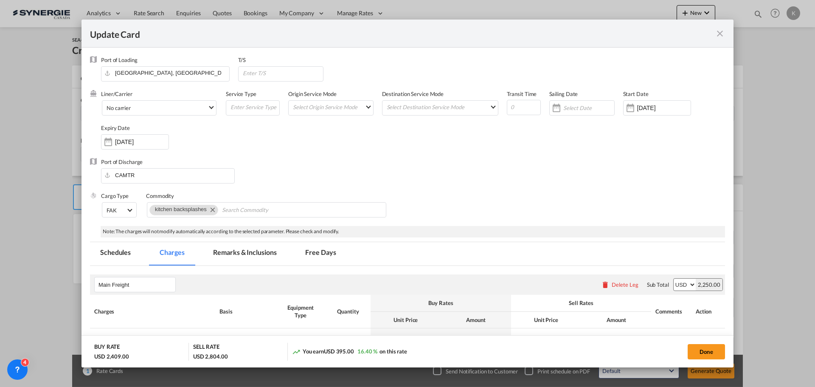
click at [498, 158] on div "Port of Discharge CAMTR" at bounding box center [407, 175] width 635 height 34
click at [518, 113] on input "Update Card Port ..." at bounding box center [524, 107] width 34 height 15
type input "34"
click at [360, 144] on div "Liner/Carrier No carrier Atlantic Container Line (ACL) Baker Transport (GB) | D…" at bounding box center [413, 124] width 624 height 68
click at [196, 108] on span "No carrier" at bounding box center [157, 108] width 101 height 8
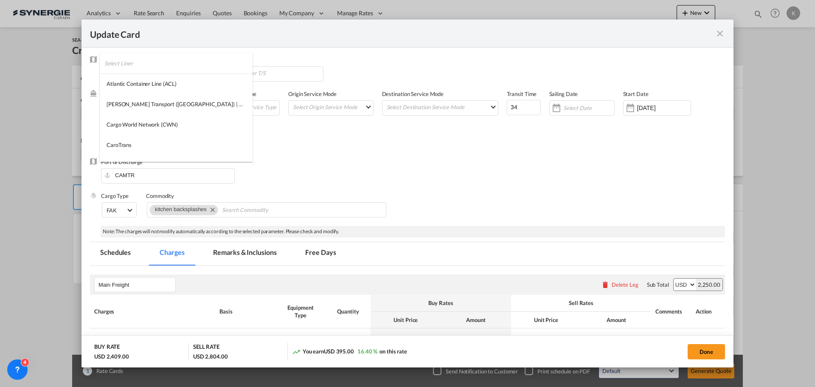
scroll to position [914, 0]
click at [335, 163] on md-backdrop at bounding box center [407, 193] width 815 height 387
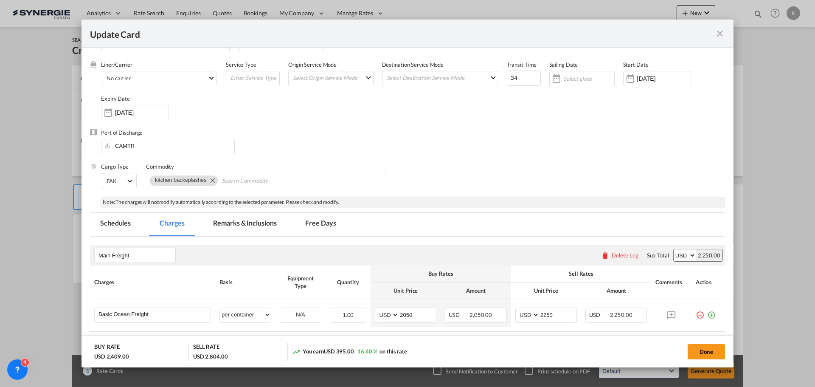
scroll to position [42, 0]
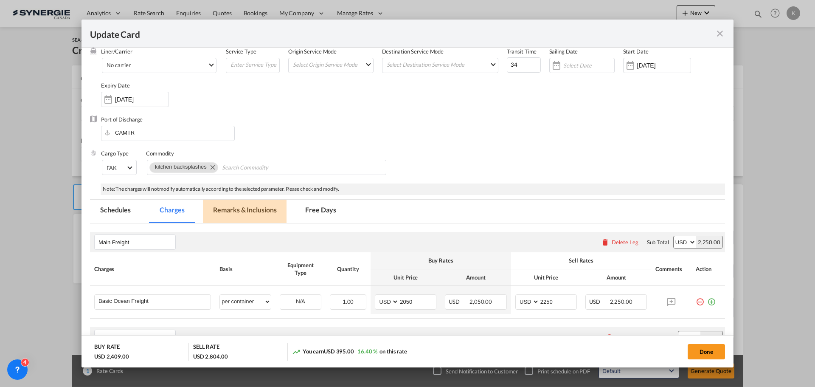
click at [259, 215] on md-tab-item "Remarks & Inclusions" at bounding box center [245, 211] width 84 height 23
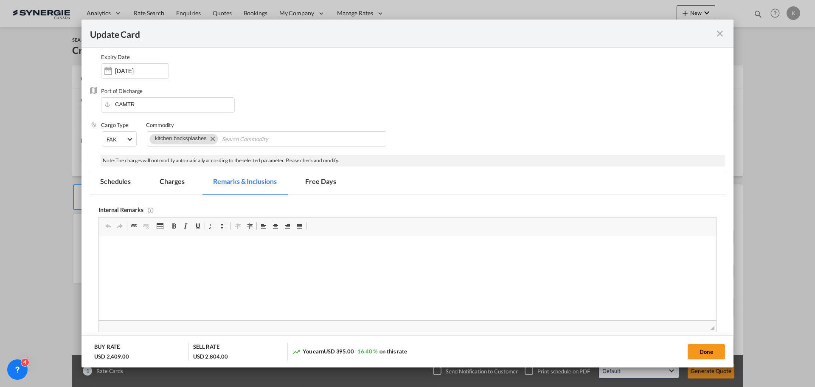
scroll to position [85, 0]
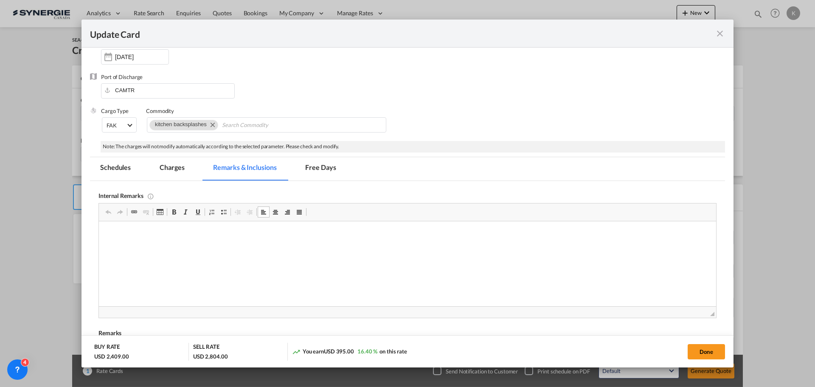
click at [234, 247] on html at bounding box center [407, 234] width 617 height 26
click at [237, 230] on p "Drayadge : Lafarance Zone 3" at bounding box center [407, 234] width 600 height 9
click at [181, 256] on html "Drayadge : Lafarance Zone 3" at bounding box center [407, 241] width 617 height 40
click at [159, 243] on body "Drayadge : Lafarance Zone 3 Ocean Freight :" at bounding box center [407, 241] width 600 height 23
click at [162, 171] on md-tab-item "Charges" at bounding box center [171, 168] width 45 height 23
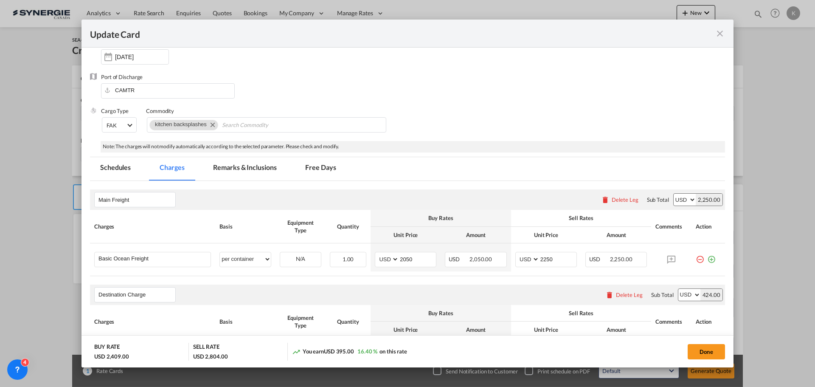
click at [228, 166] on md-tab-item "Remarks & Inclusions" at bounding box center [245, 168] width 84 height 23
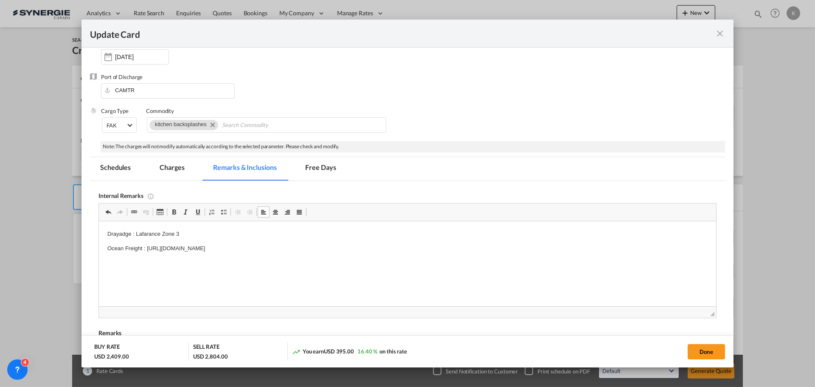
click at [176, 171] on md-tab-item "Charges" at bounding box center [171, 168] width 45 height 23
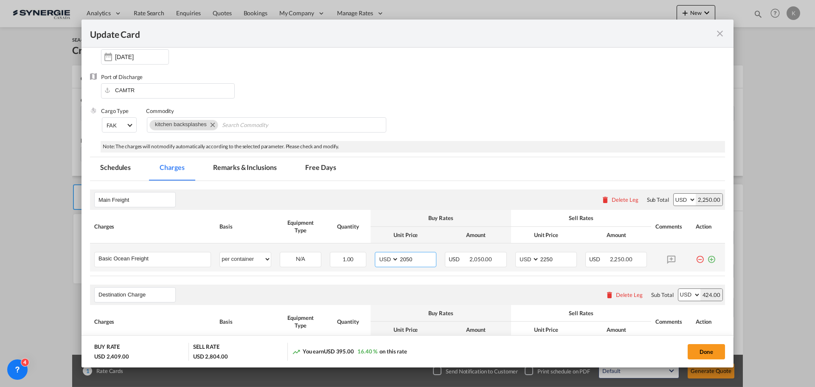
click at [404, 258] on input "2050" at bounding box center [417, 258] width 37 height 13
type input "2120"
click at [548, 260] on input "2250" at bounding box center [558, 258] width 37 height 13
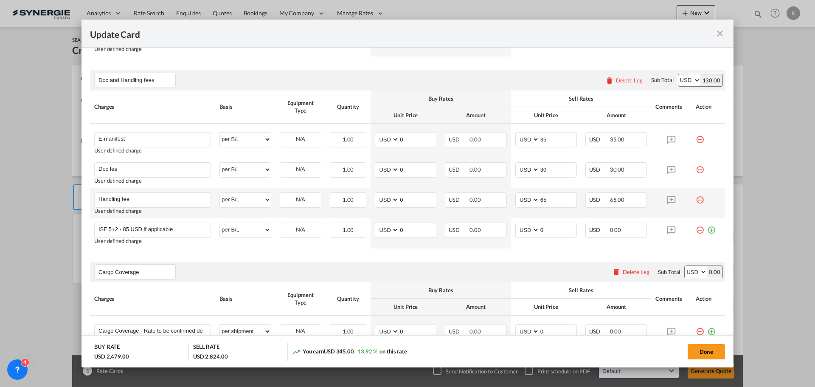
scroll to position [467, 0]
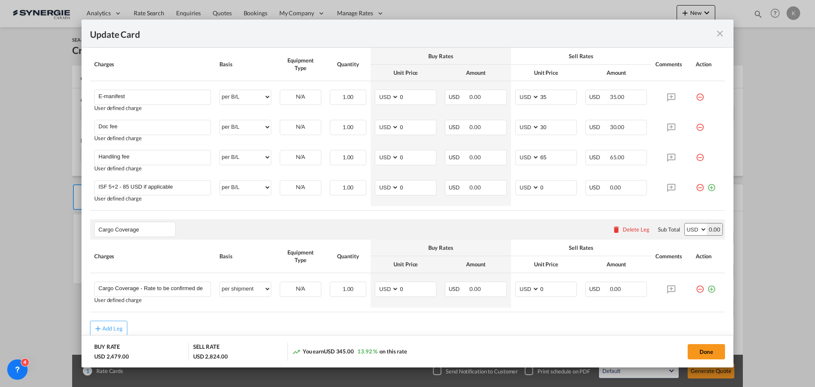
type input "2270"
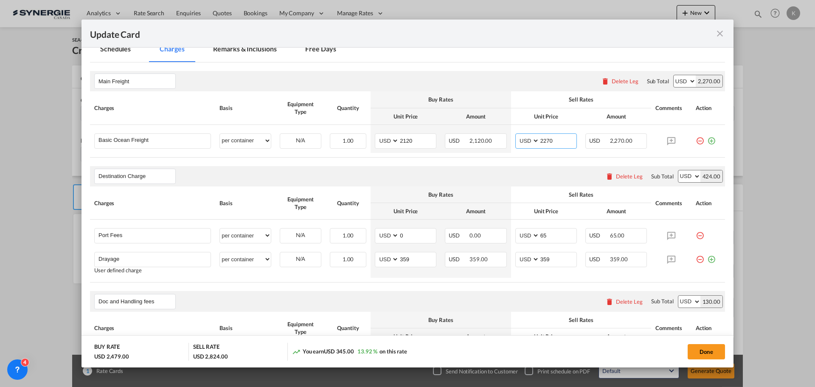
scroll to position [0, 0]
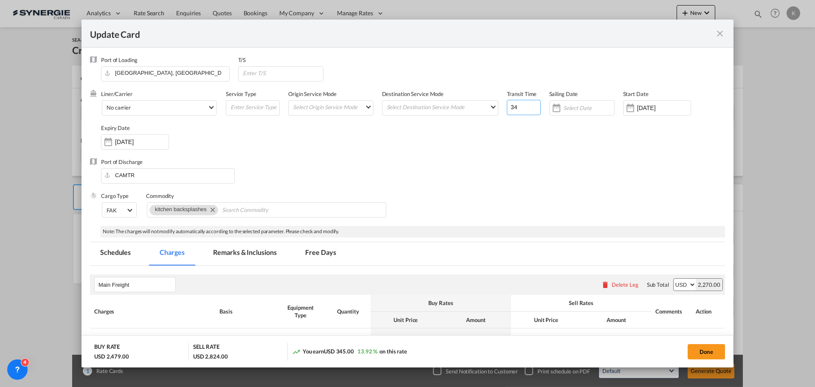
click at [520, 106] on input "34" at bounding box center [524, 107] width 34 height 15
type input "34"
click at [428, 152] on div "Liner/Carrier No carrier Service Type Origin Service Mode Select Origin Service…" at bounding box center [413, 124] width 624 height 68
click at [294, 73] on input "Update Card Port ..." at bounding box center [283, 73] width 82 height 13
click at [292, 68] on input "Vancouver" at bounding box center [283, 73] width 82 height 13
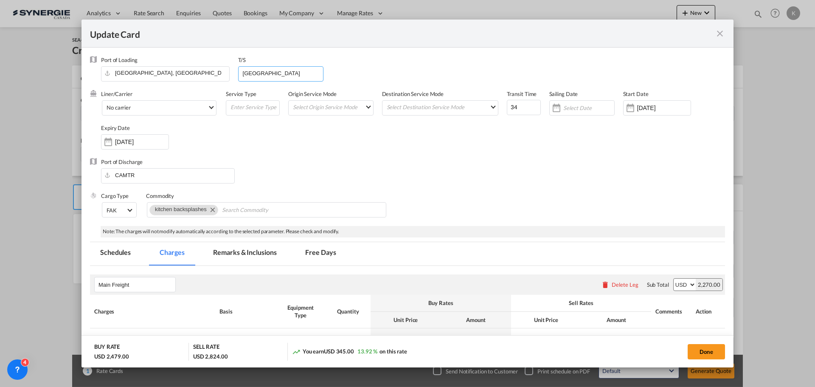
type input "Vancouver"
click at [286, 146] on div "Liner/Carrier No carrier Service Type Origin Service Mode Select Origin Service…" at bounding box center [413, 124] width 624 height 68
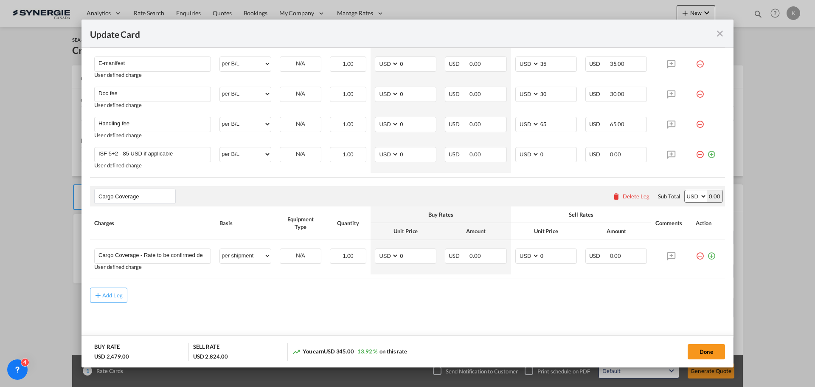
scroll to position [501, 0]
click at [637, 198] on div "Delete Leg" at bounding box center [636, 195] width 27 height 7
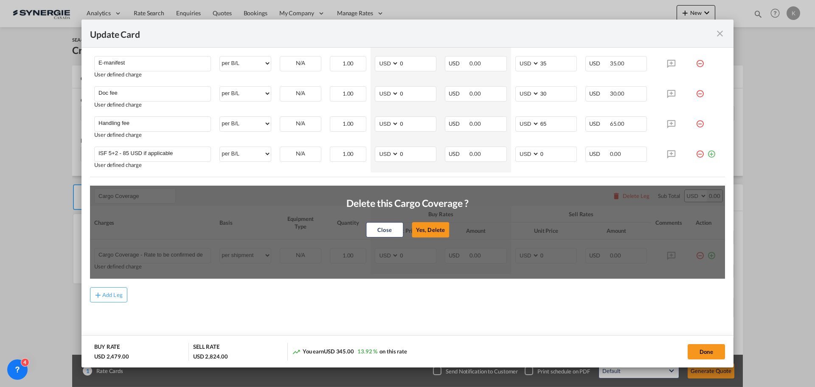
click at [409, 312] on md-content "Main Freight Please enter leg name Leg Name Already Exists Delete Leg Sub Total…" at bounding box center [407, 55] width 635 height 581
click at [423, 232] on button "Yes, Delete" at bounding box center [430, 229] width 37 height 15
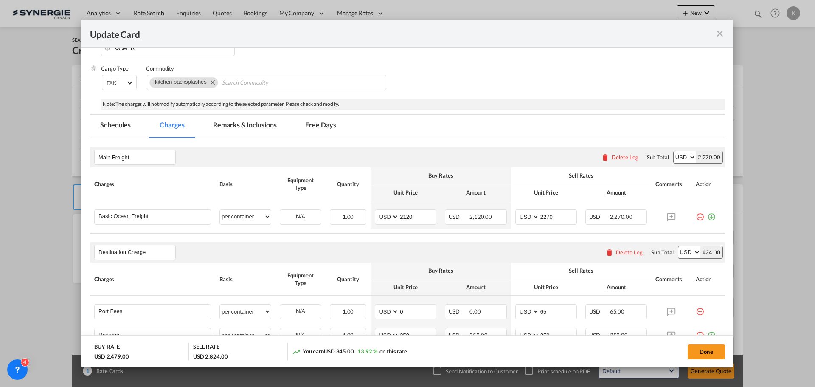
scroll to position [212, 0]
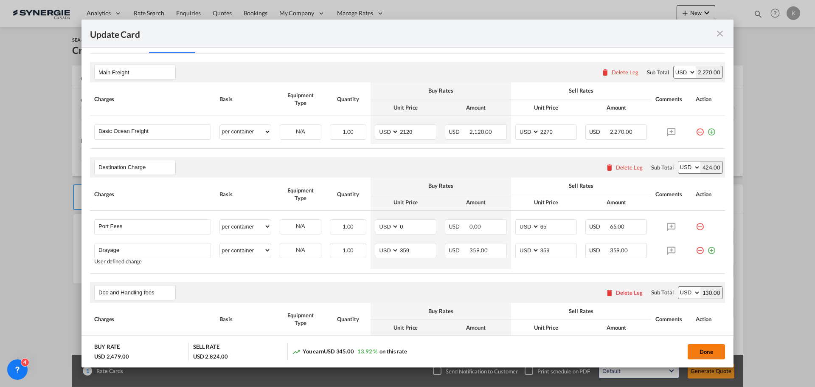
click at [716, 355] on button "Done" at bounding box center [706, 351] width 37 height 15
type input "08 Oct 2025"
type input "13 Oct 2025"
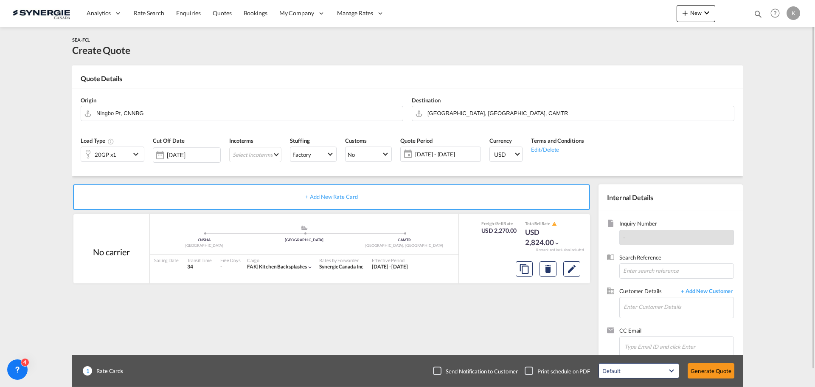
scroll to position [18, 0]
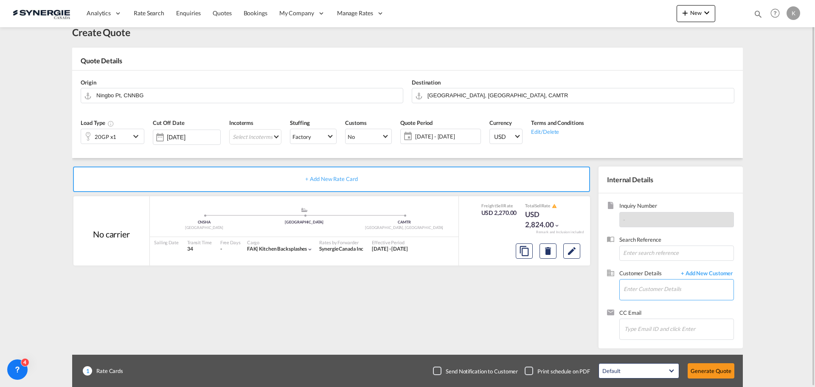
click at [691, 289] on input "Enter Customer Details" at bounding box center [679, 288] width 110 height 19
click at [544, 307] on div "+ Add New Rate Card No carrier added by you .a{fill:#aaa8ad;} .a{fill:#aaa8ad;}…" at bounding box center [333, 254] width 522 height 177
click at [571, 256] on md-icon "Edit" at bounding box center [572, 251] width 10 height 10
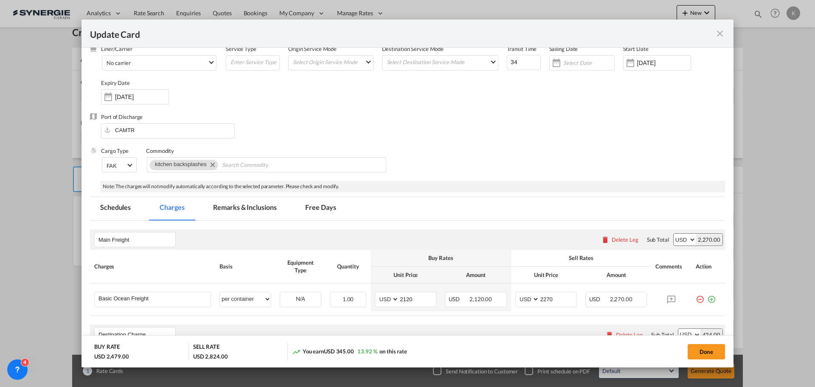
scroll to position [0, 0]
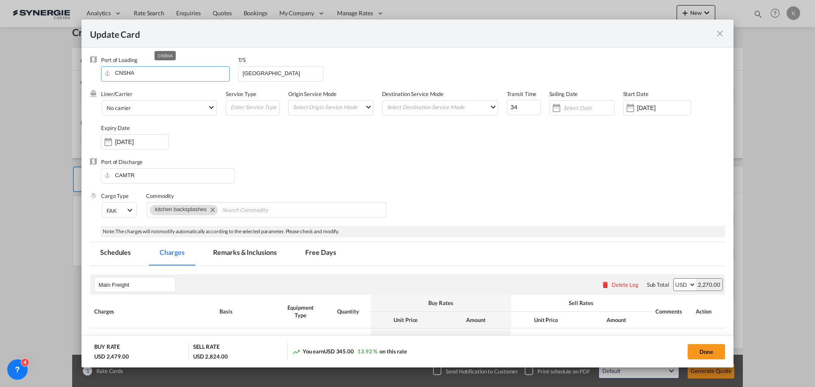
click at [189, 76] on input "CNSHA" at bounding box center [167, 73] width 124 height 13
click at [709, 350] on button "Done" at bounding box center [706, 351] width 37 height 15
type input "08 Oct 2025"
type input "13 Oct 2025"
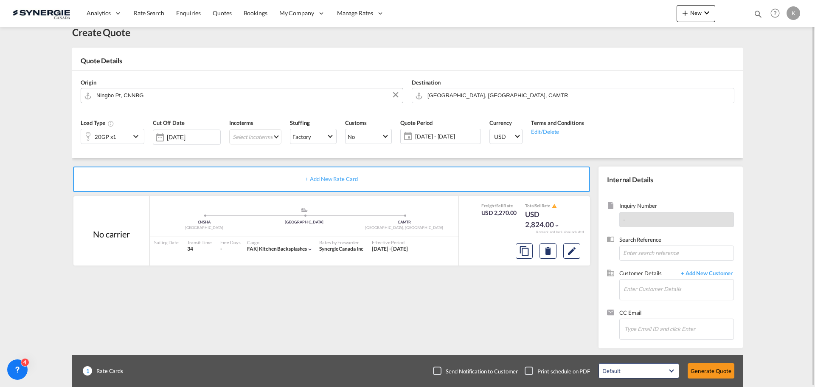
click at [193, 90] on input "Ningbo Pt, CNNBG" at bounding box center [247, 95] width 302 height 15
click at [339, 95] on input "Ningbo Pt, CNNBG" at bounding box center [247, 95] width 302 height 15
drag, startPoint x: 334, startPoint y: 98, endPoint x: 89, endPoint y: 92, distance: 245.0
click at [83, 93] on md-input-container "Ningbo Pt, CNNBG" at bounding box center [242, 95] width 323 height 15
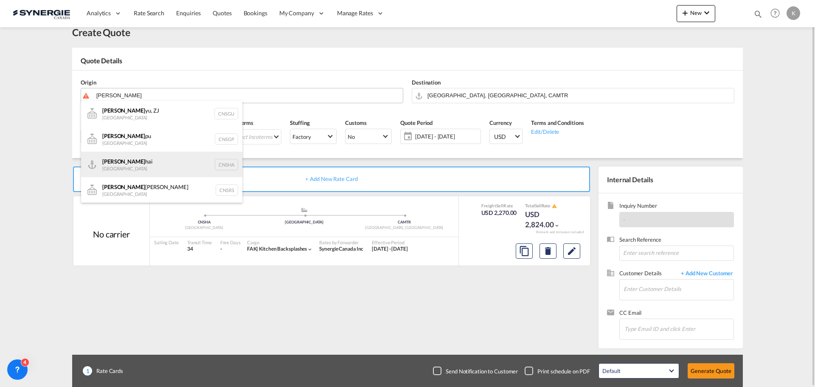
click at [165, 160] on div "Shang hai China CNSHA" at bounding box center [161, 164] width 161 height 25
type input "Shanghai, CNSHA"
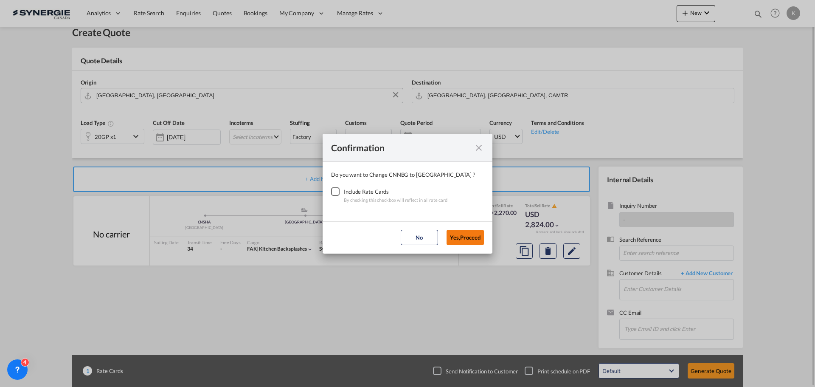
click at [468, 238] on button "Yes,Proceed" at bounding box center [465, 237] width 37 height 15
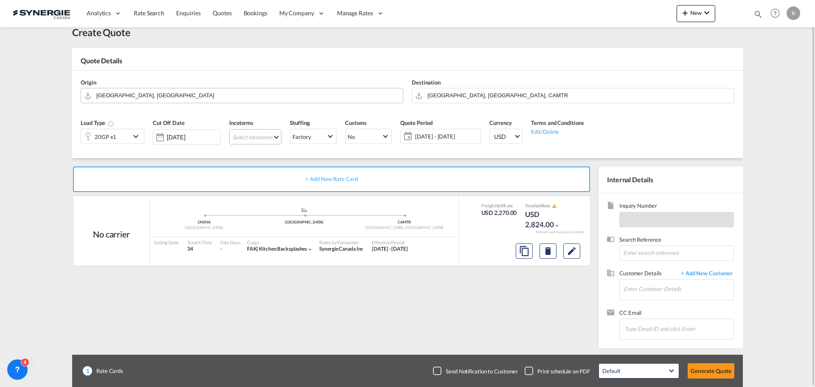
click at [244, 136] on md-select "Select Incoterms DPU - export Delivery at Place Unloaded CIP - import Carriage …" at bounding box center [255, 136] width 52 height 15
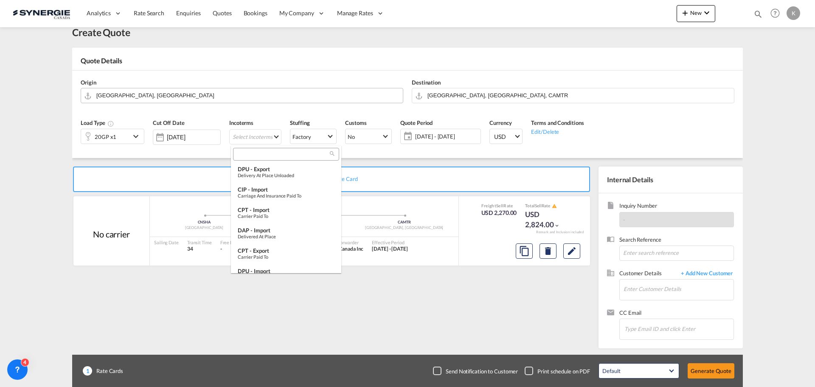
click at [270, 154] on input "search" at bounding box center [283, 154] width 94 height 8
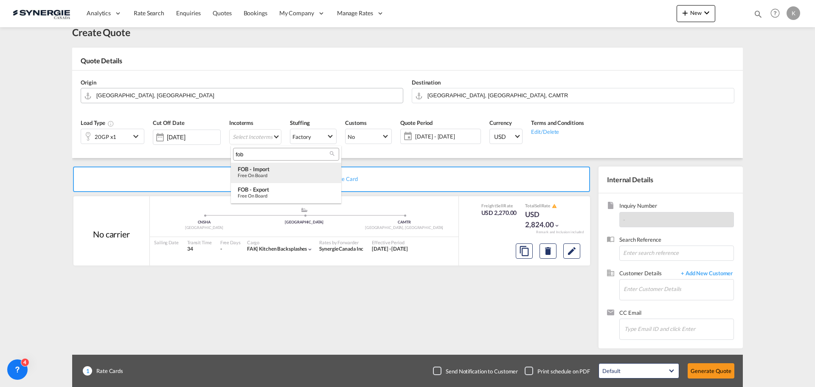
type input "fob"
click at [283, 168] on div "FOB - import" at bounding box center [286, 169] width 97 height 7
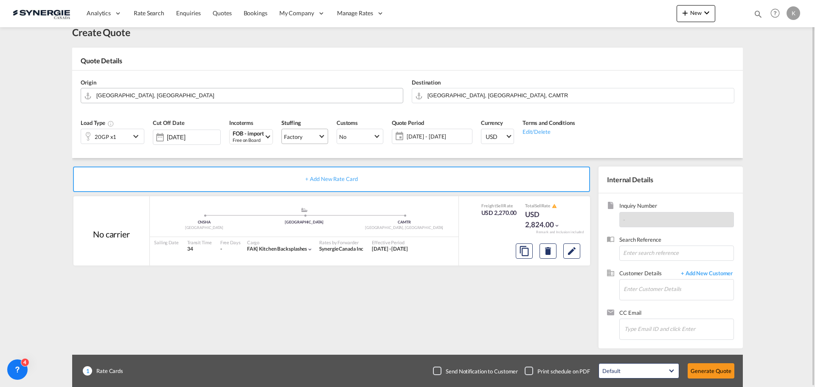
click at [305, 136] on span "Factory" at bounding box center [301, 137] width 34 height 8
click at [377, 156] on md-backdrop at bounding box center [407, 193] width 815 height 387
click at [360, 139] on span "No" at bounding box center [356, 137] width 34 height 8
click at [354, 116] on md-option "Yes" at bounding box center [361, 116] width 59 height 20
click at [577, 252] on md-icon "Edit" at bounding box center [572, 251] width 10 height 10
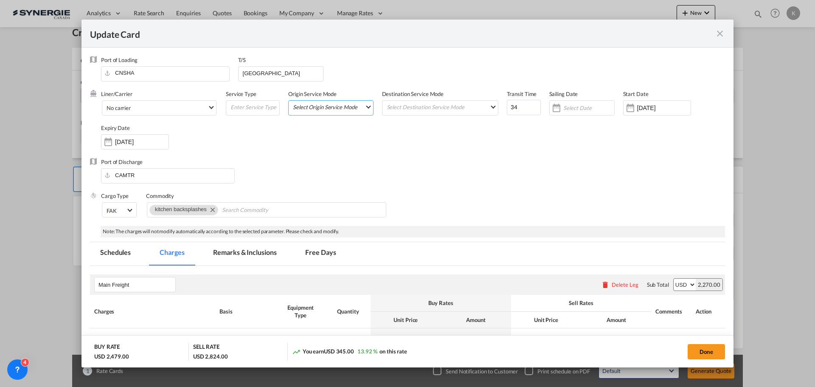
click at [332, 111] on md-select "Select Origin Service Mode SD CY" at bounding box center [332, 107] width 81 height 12
click at [481, 208] on md-backdrop at bounding box center [407, 193] width 815 height 387
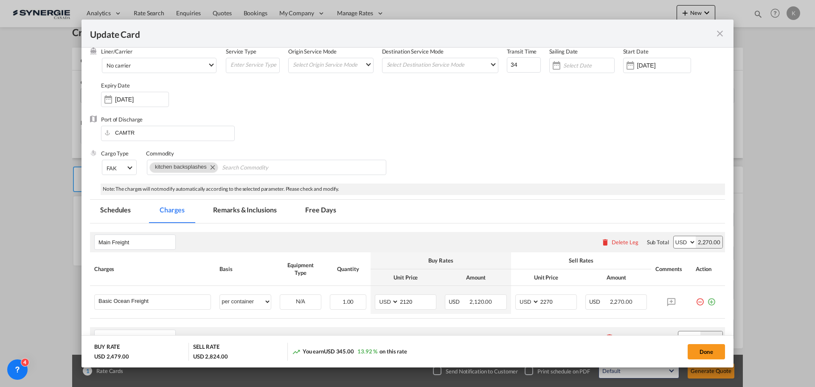
scroll to position [85, 0]
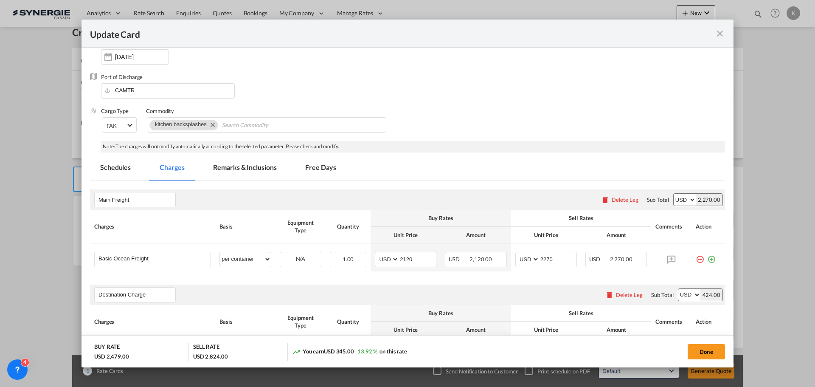
click at [110, 166] on md-tab-item "Schedules" at bounding box center [115, 168] width 51 height 23
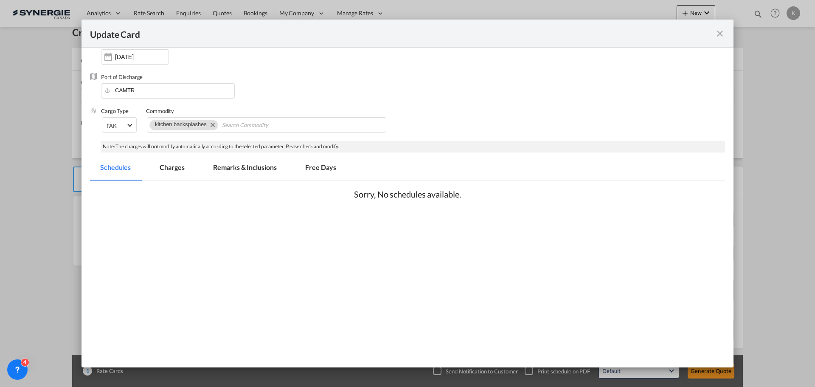
click at [172, 175] on md-tab-item "Charges" at bounding box center [171, 168] width 45 height 23
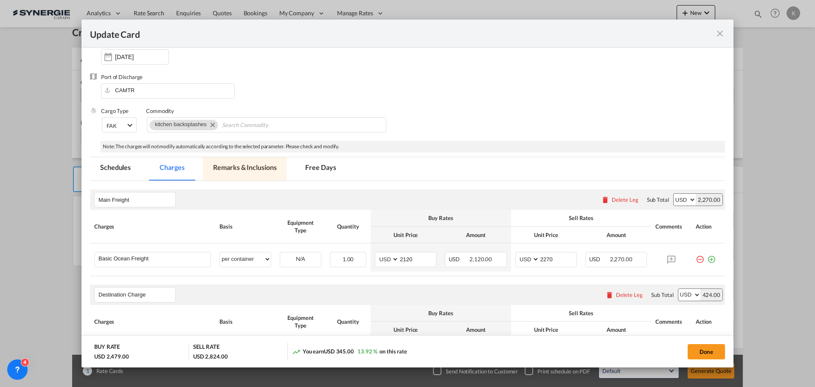
click at [255, 169] on md-tab-item "Remarks & Inclusions" at bounding box center [245, 168] width 84 height 23
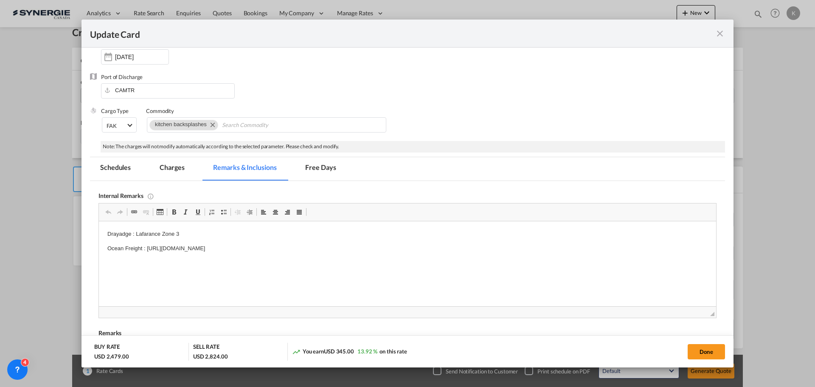
scroll to position [0, 0]
click at [323, 168] on md-tab-item "Free Days" at bounding box center [320, 168] width 51 height 23
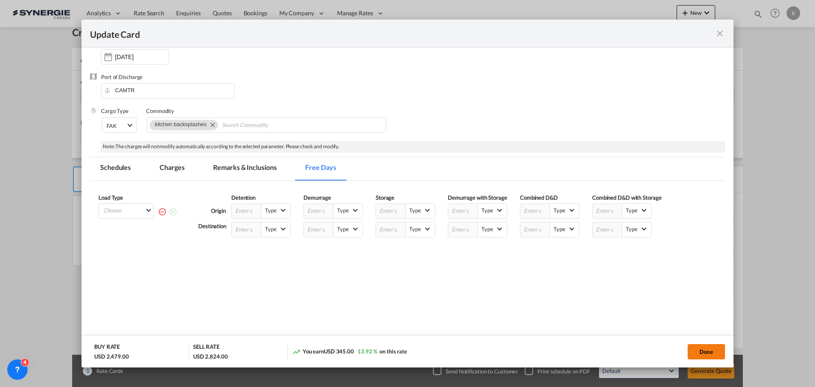
click at [712, 347] on button "Done" at bounding box center [706, 351] width 37 height 15
type input "08 Oct 2025"
type input "13 Oct 2025"
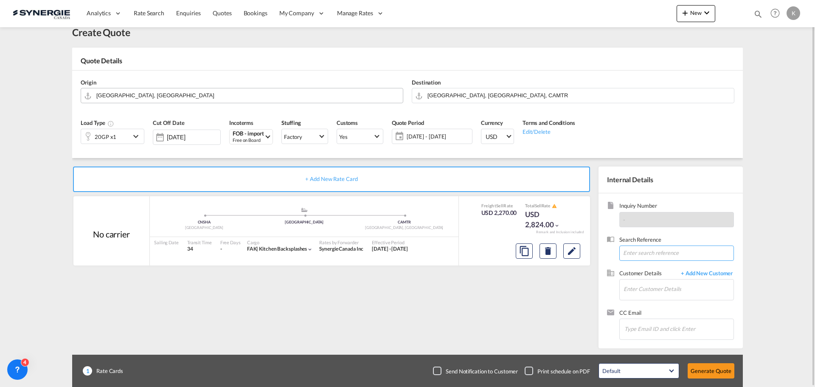
click at [677, 255] on input at bounding box center [676, 252] width 115 height 15
click at [666, 287] on input "Enter Customer Details" at bounding box center [679, 288] width 110 height 19
type input "innoxia"
drag, startPoint x: 664, startPoint y: 291, endPoint x: 635, endPoint y: 288, distance: 29.1
click at [622, 293] on md-input-container "Enter Customer Details innoxia" at bounding box center [676, 289] width 115 height 21
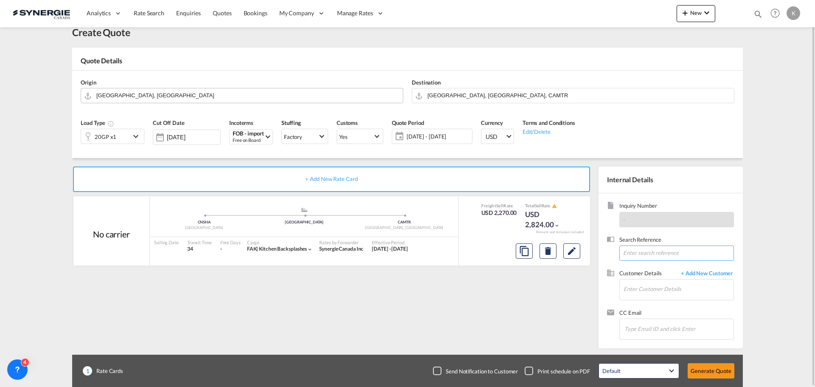
click at [665, 259] on input at bounding box center [676, 252] width 115 height 15
click at [670, 283] on input "Enter Customer Details" at bounding box center [679, 288] width 110 height 19
drag, startPoint x: 648, startPoint y: 289, endPoint x: 613, endPoint y: 289, distance: 35.7
click at [613, 289] on div "Customer Details + Add New Customer Enter Customer Details inoxia" at bounding box center [670, 288] width 127 height 39
type input "i"
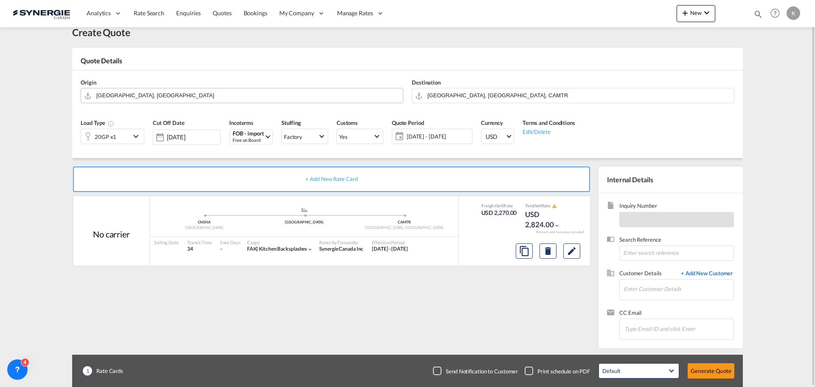
click at [715, 272] on span "+ Add New Customer" at bounding box center [705, 274] width 57 height 10
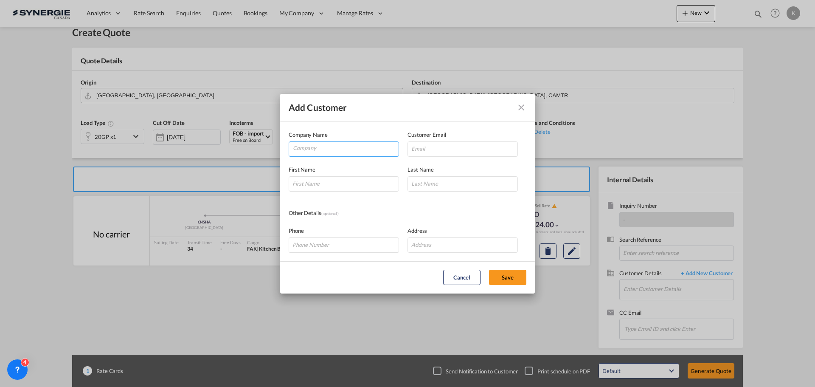
click at [327, 147] on input "Company" at bounding box center [346, 148] width 106 height 13
type input "i"
type input "Inoxia inc"
click at [450, 150] on input "Add Customer Company ..." at bounding box center [463, 148] width 110 height 15
click at [470, 152] on input "Add Customer Company ..." at bounding box center [463, 148] width 110 height 15
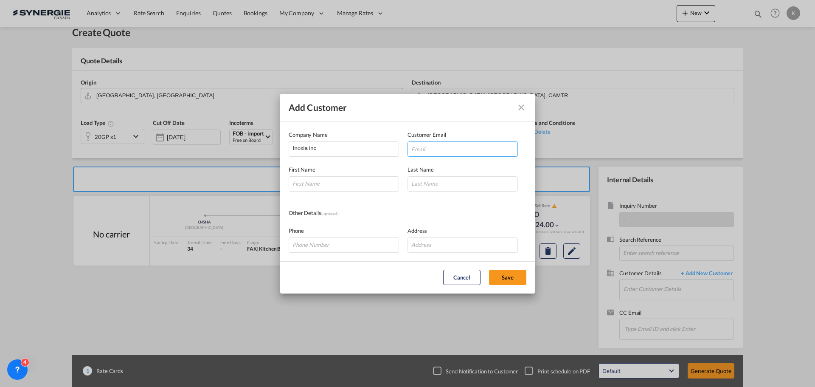
paste input "mheris@inoxia.ca"
type input "mheris@inoxia.ca"
click at [349, 188] on input "Add Customer Company ..." at bounding box center [344, 183] width 110 height 15
type input "Manoline"
click at [443, 188] on input "Add Customer Company ..." at bounding box center [463, 183] width 110 height 15
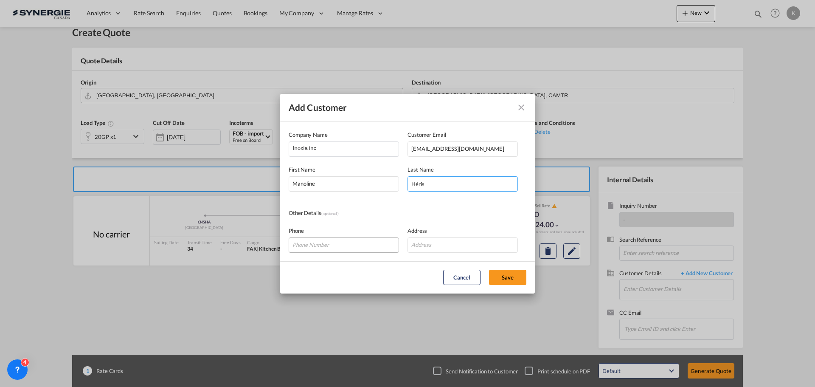
type input "Héris"
click at [365, 251] on input "Add Customer Company ..." at bounding box center [344, 244] width 110 height 15
click at [330, 248] on input "Add Customer Company ..." at bounding box center [344, 244] width 110 height 15
paste input "514-397-9992 p.3"
type input "514-397-9992 p.3"
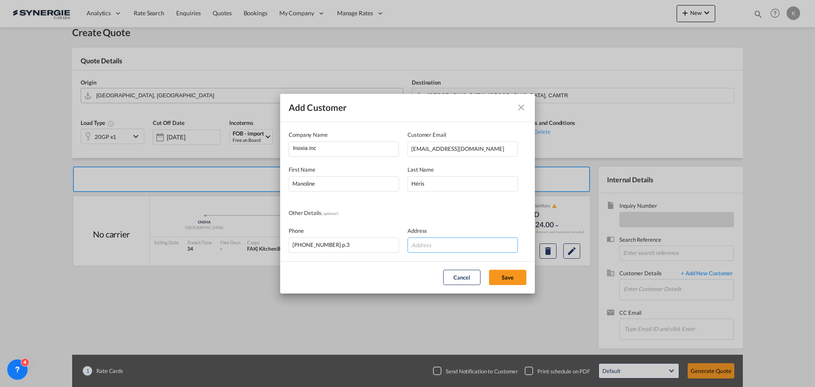
click at [455, 250] on input "Add Customer Company ..." at bounding box center [463, 244] width 110 height 15
click at [439, 248] on input "Add Customer Company ..." at bounding box center [463, 244] width 110 height 15
type input "1031 des forges, Terreborne, Qc, Canada, J6Y 0J9"
click at [516, 281] on button "Save" at bounding box center [507, 277] width 37 height 15
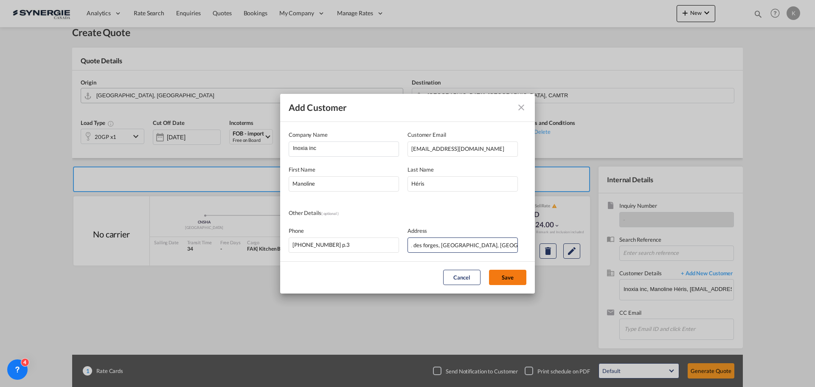
scroll to position [0, 0]
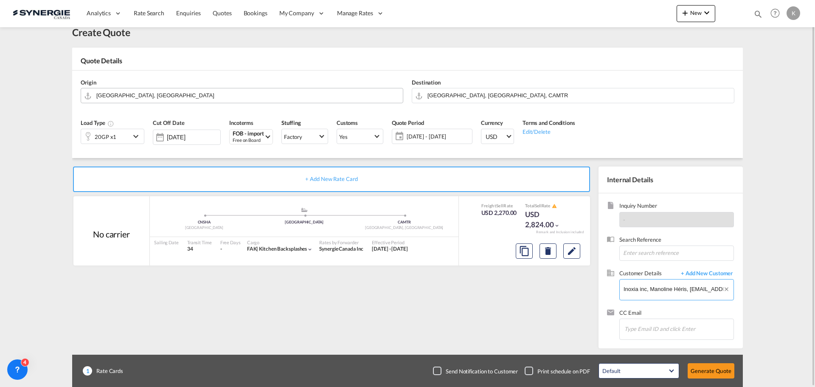
click at [659, 289] on input "Inoxia inc, Manoline Héris, mheris@inoxia.ca" at bounding box center [679, 288] width 110 height 19
drag, startPoint x: 625, startPoint y: 288, endPoint x: 762, endPoint y: 283, distance: 136.8
click at [762, 283] on md-content "Analytics Reports Dashboard Rate Search Enquiries Quotes Bookings" at bounding box center [407, 193] width 815 height 387
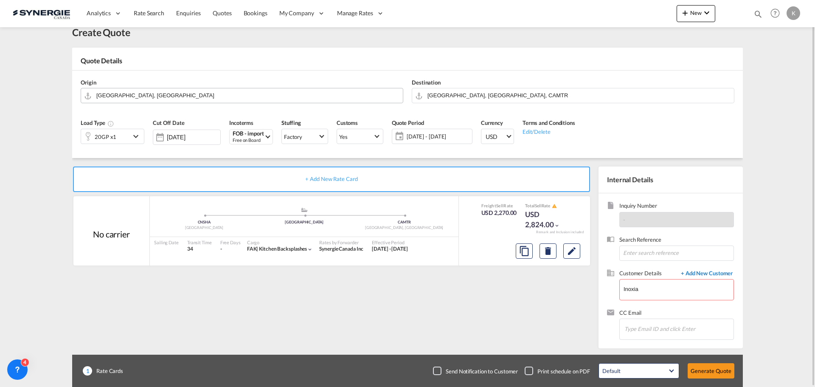
click at [710, 271] on span "+ Add New Customer" at bounding box center [705, 274] width 57 height 10
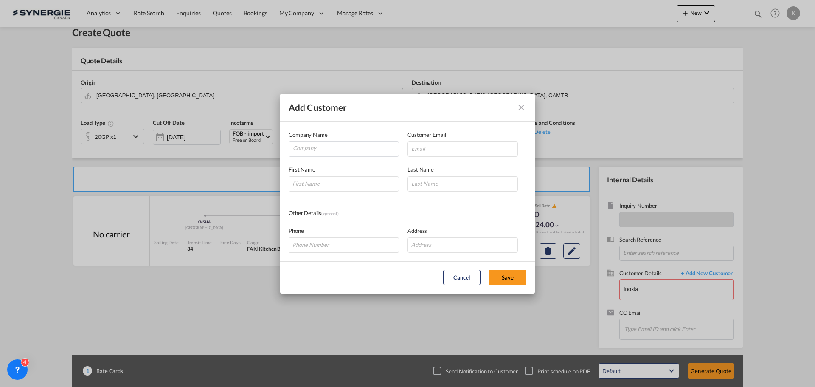
click at [518, 108] on md-icon "icon-close" at bounding box center [521, 107] width 10 height 10
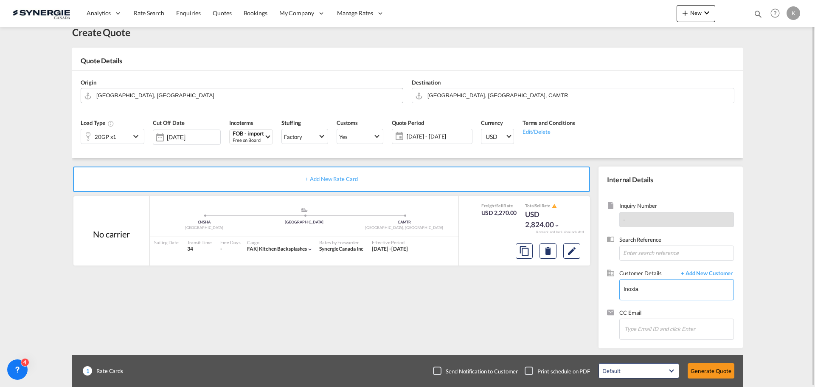
click at [656, 287] on input "Inoxia" at bounding box center [679, 288] width 110 height 19
type input "I"
type input "Manoline"
drag, startPoint x: 663, startPoint y: 288, endPoint x: 596, endPoint y: 278, distance: 67.8
click at [596, 278] on internal-details "Internal Details Inquiry Number - Search Reference Customer Details + Add New C…" at bounding box center [668, 257] width 149 height 182
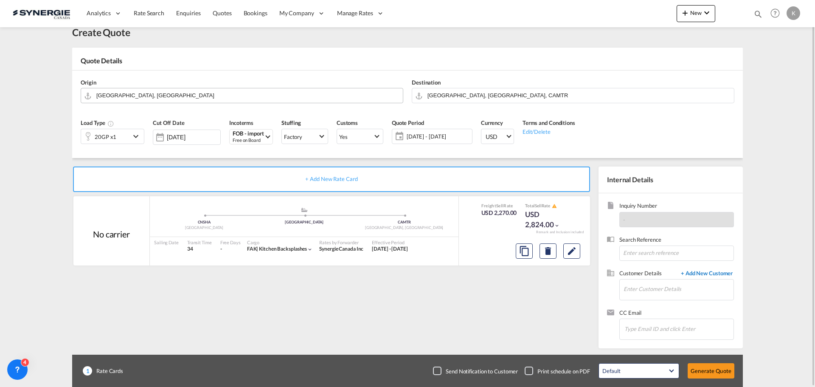
click at [712, 273] on span "+ Add New Customer" at bounding box center [705, 274] width 57 height 10
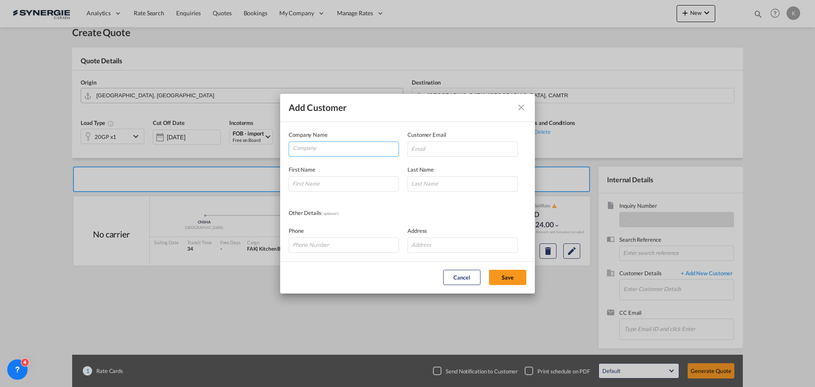
click at [358, 152] on input "Company" at bounding box center [346, 148] width 106 height 13
type input "Inoxia inc."
click at [445, 149] on input "Add Customer Company ..." at bounding box center [463, 148] width 110 height 15
click at [436, 147] on input "Add Customer Company ..." at bounding box center [463, 148] width 110 height 15
paste input "mheris@inoxia.ca"
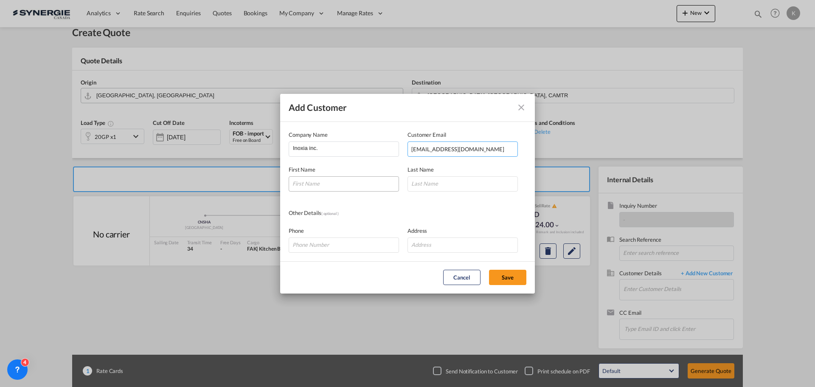
type input "mheris@inoxia.ca"
click at [339, 187] on input "Add Customer Company ..." at bounding box center [344, 183] width 110 height 15
type input "Manoline"
click at [455, 188] on input "Add Customer Company ..." at bounding box center [463, 183] width 110 height 15
type input "Héris"
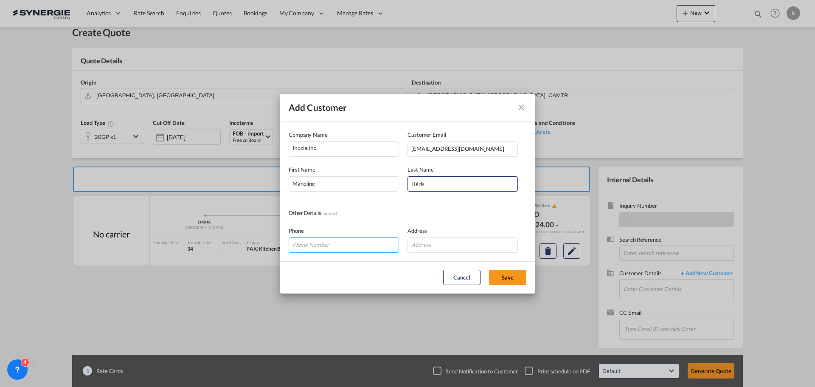
click at [343, 242] on input "Add Customer Company ..." at bounding box center [344, 244] width 110 height 15
click at [372, 250] on input "Add Customer Company ..." at bounding box center [344, 244] width 110 height 15
paste input "514-397-9992 p.3"
type input "514-397-9992 p.3"
click at [440, 245] on input "Add Customer Company ..." at bounding box center [463, 244] width 110 height 15
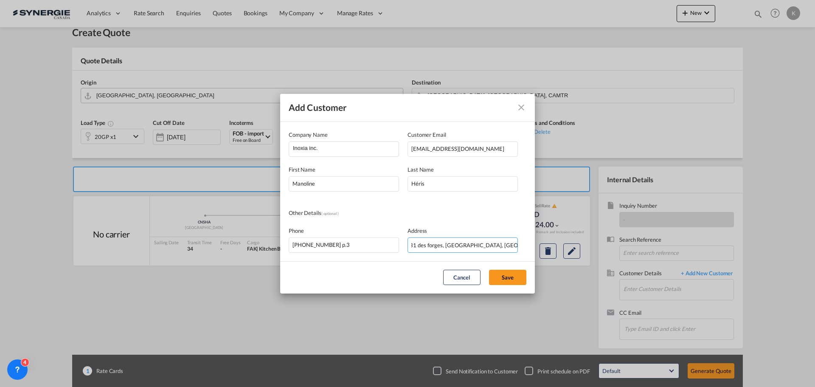
scroll to position [0, 12]
type input "1031 des forges, Terreborne, Qc. Canada, J6Y0J9"
click at [516, 278] on button "Save" at bounding box center [507, 277] width 37 height 15
type input "Inoxia inc., Manoline Héris, mheris@inoxia.ca"
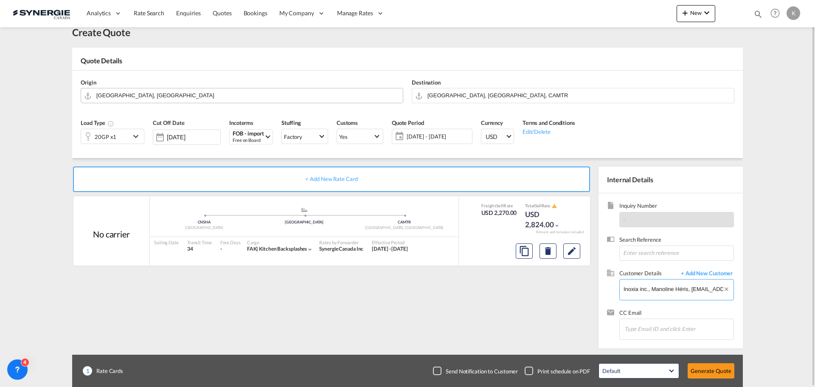
click at [717, 290] on input "Inoxia inc., Manoline Héris, mheris@inoxia.ca" at bounding box center [679, 288] width 110 height 19
drag, startPoint x: 664, startPoint y: 290, endPoint x: 698, endPoint y: 284, distance: 33.7
click at [698, 284] on input "Inoxia inc., Manoline Héris, mheris@inoxia.ca" at bounding box center [679, 288] width 110 height 19
click at [695, 291] on input "Inoxia inc., Manoline Héris, mheris@inoxia.ca" at bounding box center [679, 288] width 110 height 19
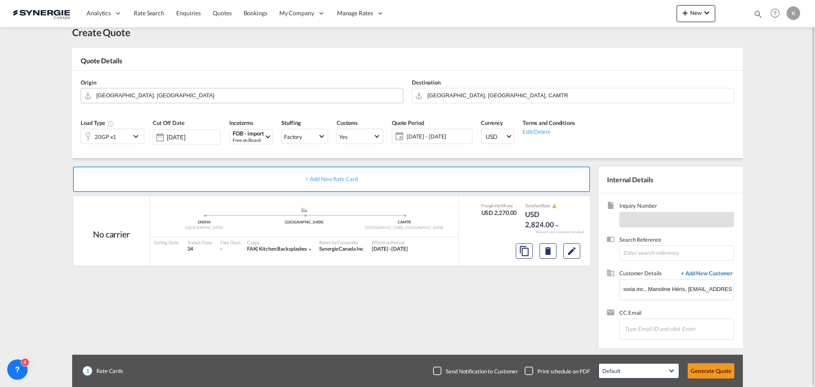
click at [705, 274] on span "+ Add New Customer" at bounding box center [705, 274] width 57 height 10
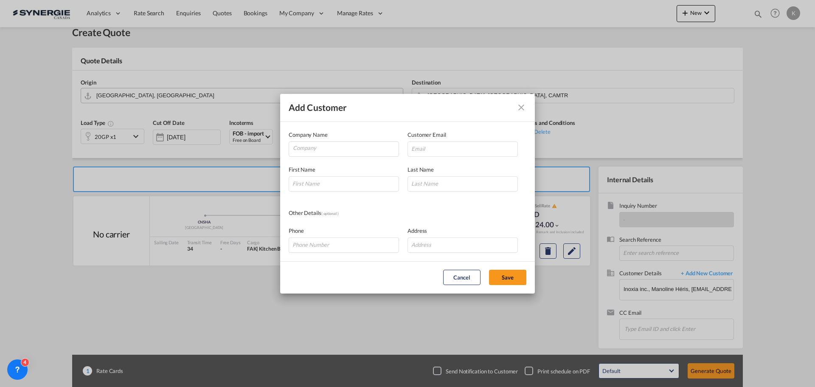
click at [520, 108] on md-icon "icon-close" at bounding box center [521, 107] width 10 height 10
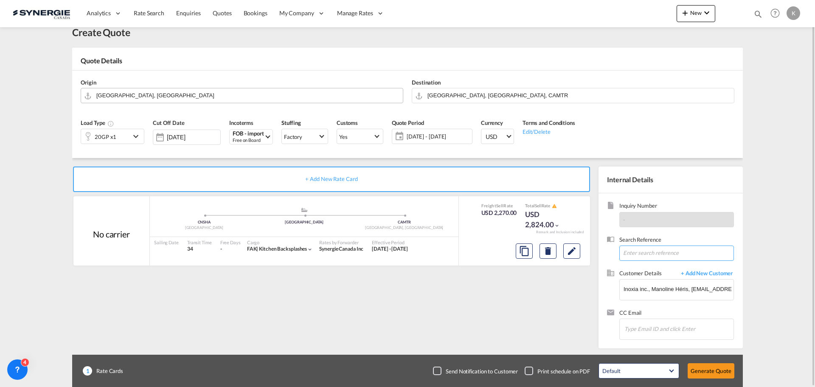
click at [644, 254] on input at bounding box center [676, 252] width 115 height 15
click at [653, 334] on input "Chips input." at bounding box center [666, 329] width 85 height 18
type input "k"
drag, startPoint x: 623, startPoint y: 286, endPoint x: 634, endPoint y: 288, distance: 10.7
click at [634, 288] on md-autocomplete-wrap "Inoxia inc., Manoline Héris, mheris@inoxia.ca" at bounding box center [678, 285] width 110 height 13
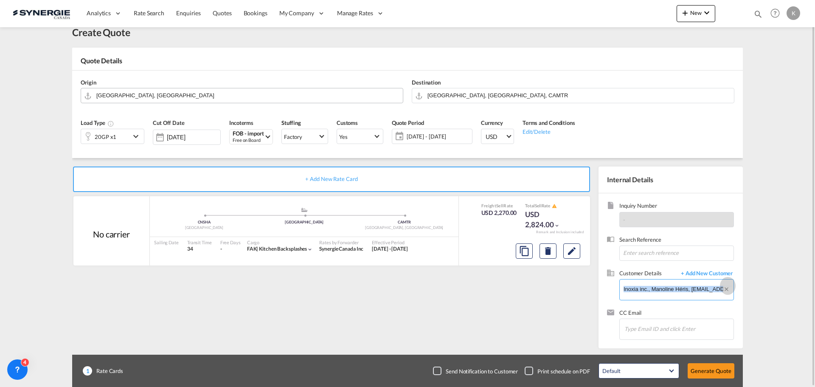
click at [726, 291] on button "Clear Input" at bounding box center [728, 285] width 11 height 13
click at [680, 284] on input "Enter Customer Details" at bounding box center [679, 288] width 110 height 19
type input "o"
type input "inoxia"
drag, startPoint x: 684, startPoint y: 292, endPoint x: 523, endPoint y: 274, distance: 162.4
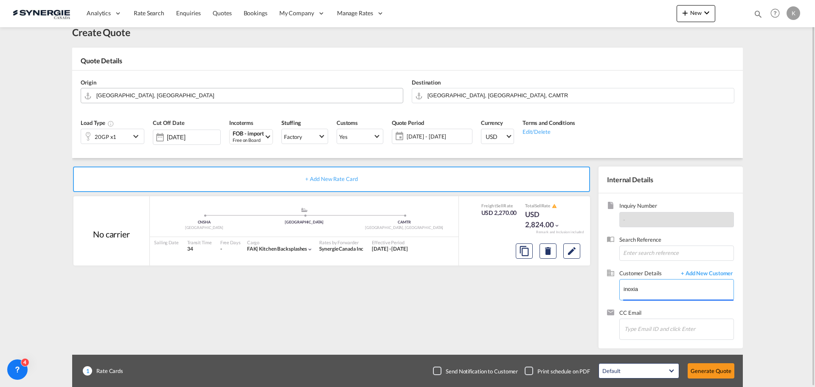
click at [520, 274] on div "+ Add New Rate Card No carrier added by you .a{fill:#aaa8ad;} .a{fill:#aaa8ad;}…" at bounding box center [407, 253] width 671 height 190
click at [712, 368] on button "Generate Quote" at bounding box center [711, 370] width 47 height 15
click at [684, 291] on input "Enter Customer Details" at bounding box center [679, 288] width 110 height 19
type input "inoxia"
drag, startPoint x: 666, startPoint y: 289, endPoint x: 614, endPoint y: 297, distance: 52.8
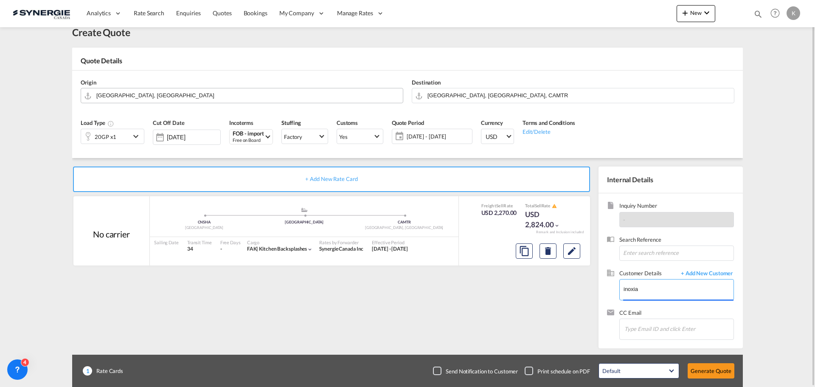
click at [614, 293] on div "Customer Details + Add New Customer Enter Customer Details inoxia" at bounding box center [670, 288] width 127 height 39
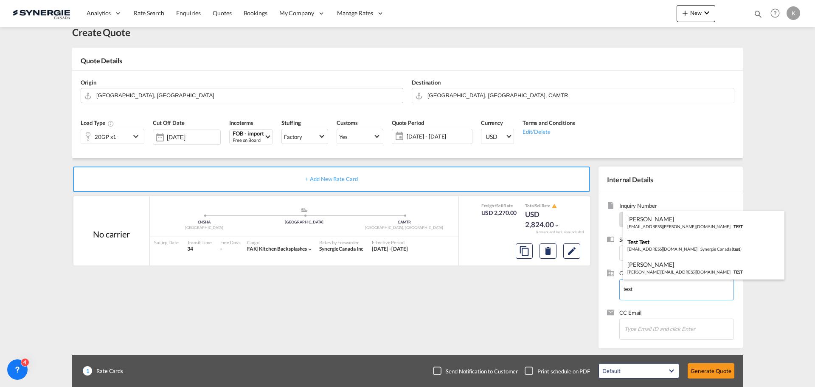
type input "test"
drag, startPoint x: 675, startPoint y: 293, endPoint x: 622, endPoint y: 295, distance: 53.1
click at [622, 295] on body "Analytics Reports Dashboard Rate Search Enquiries Quotes Bookings" at bounding box center [407, 193] width 815 height 387
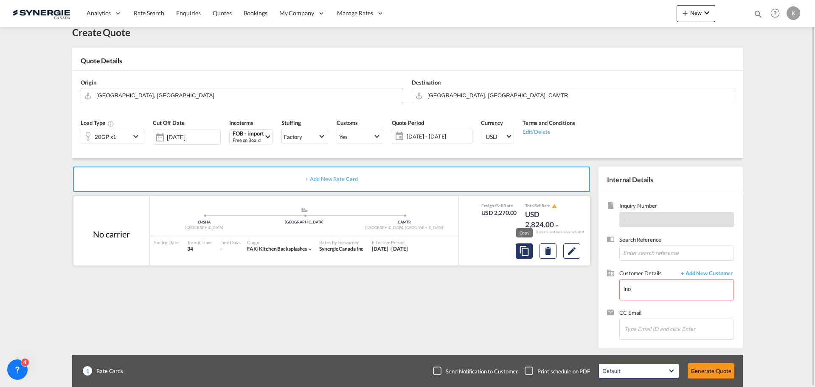
click at [524, 253] on md-icon "assets/icons/custom/copyQuote.svg" at bounding box center [524, 251] width 10 height 10
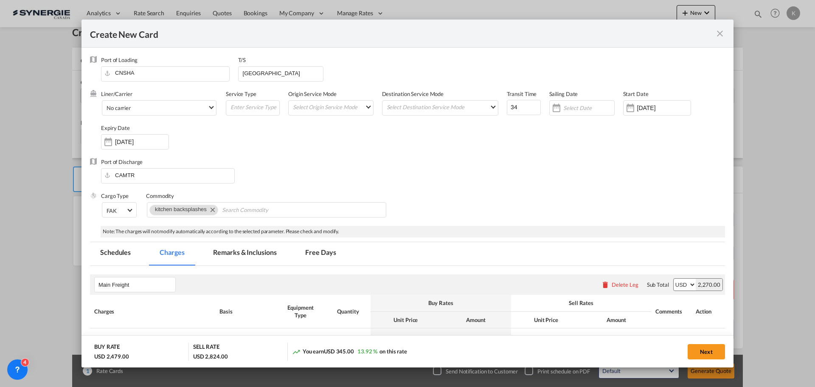
click at [718, 34] on md-icon "icon-close fg-AAA8AD m-0 pointer" at bounding box center [720, 33] width 10 height 10
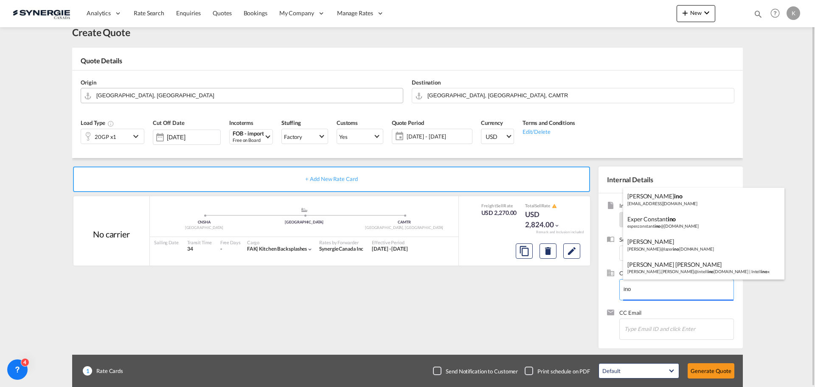
click at [642, 295] on body "Analytics Reports Dashboard Rate Search Enquiries Quotes Bookings" at bounding box center [407, 193] width 815 height 387
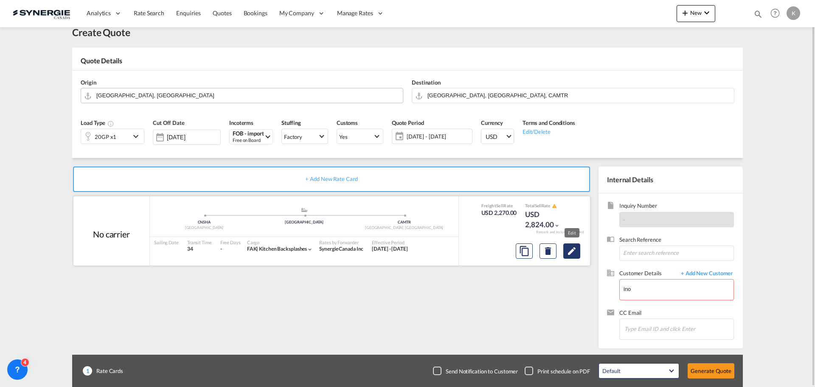
click at [574, 252] on md-icon "Edit" at bounding box center [572, 251] width 10 height 10
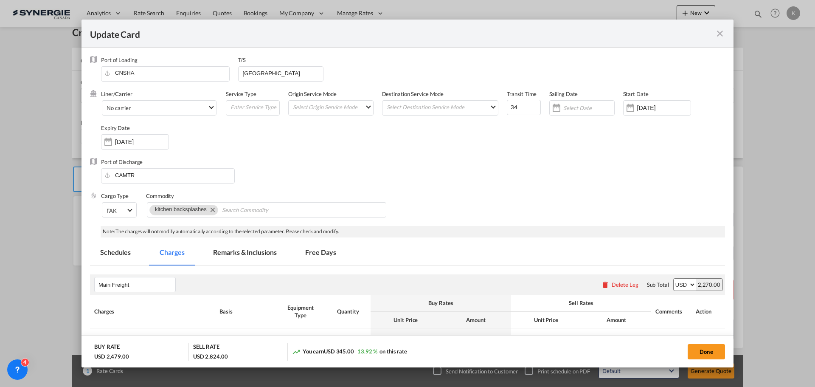
scroll to position [170, 0]
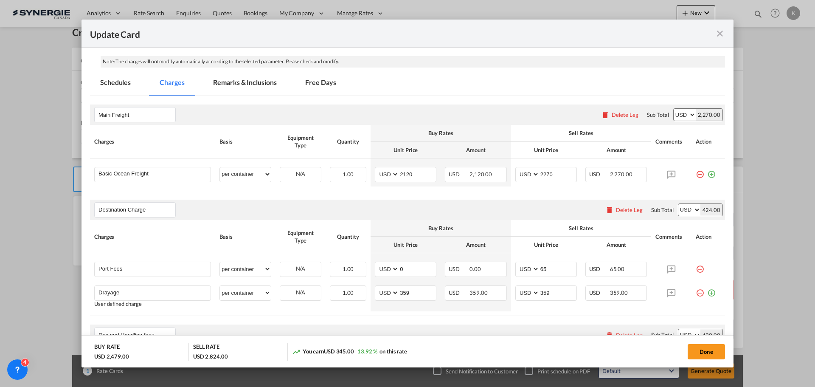
click at [722, 30] on md-icon "icon-close fg-AAA8AD m-0 pointer" at bounding box center [720, 33] width 10 height 10
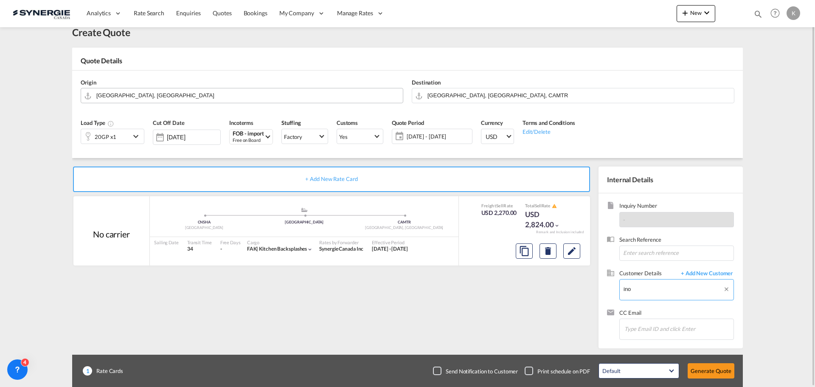
click at [679, 290] on body "Analytics Reports Dashboard Rate Search Enquiries Quotes Bookings" at bounding box center [407, 193] width 815 height 387
type input "i"
click at [651, 373] on span "Default" at bounding box center [634, 370] width 65 height 8
click at [565, 325] on md-backdrop at bounding box center [407, 193] width 815 height 387
click at [644, 253] on input at bounding box center [676, 252] width 115 height 15
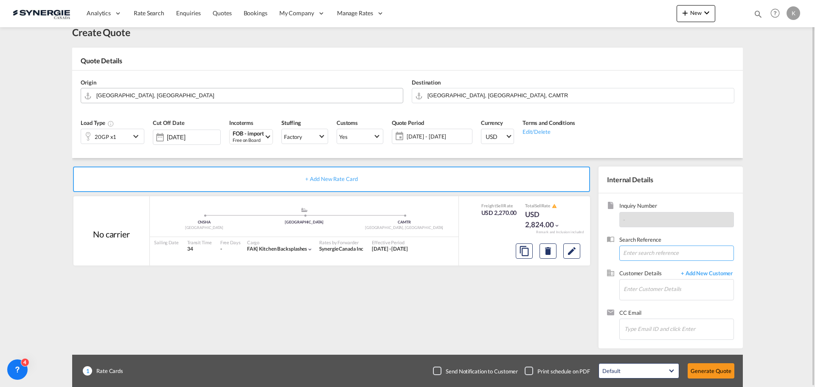
type input "e"
click at [630, 293] on input "Enter Customer Details" at bounding box center [679, 288] width 110 height 19
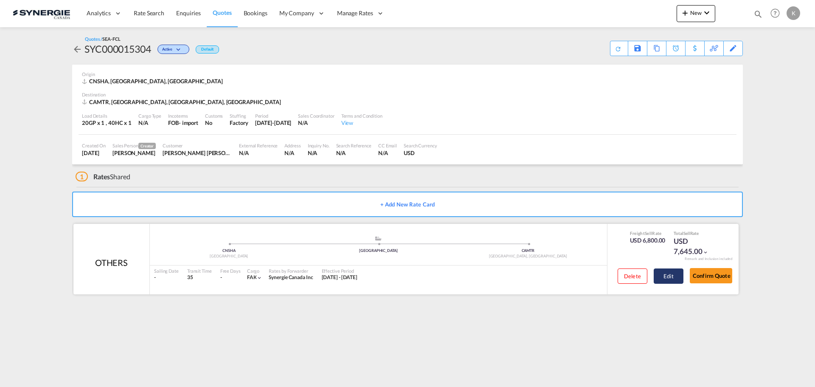
click at [667, 277] on button "Edit" at bounding box center [669, 275] width 30 height 15
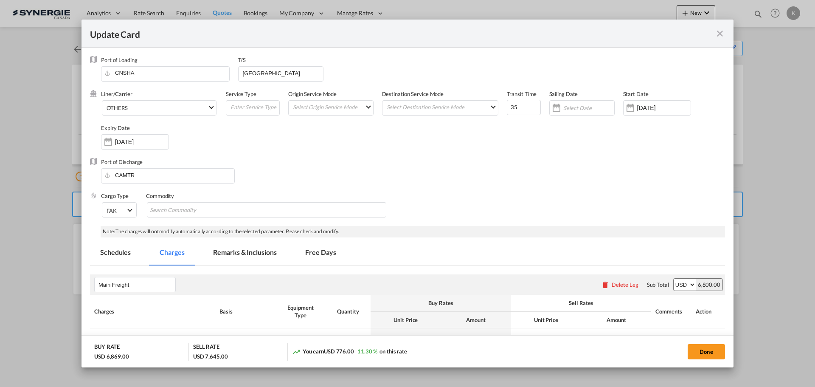
select select "per equipment"
select select "per container"
select select "per B/L"
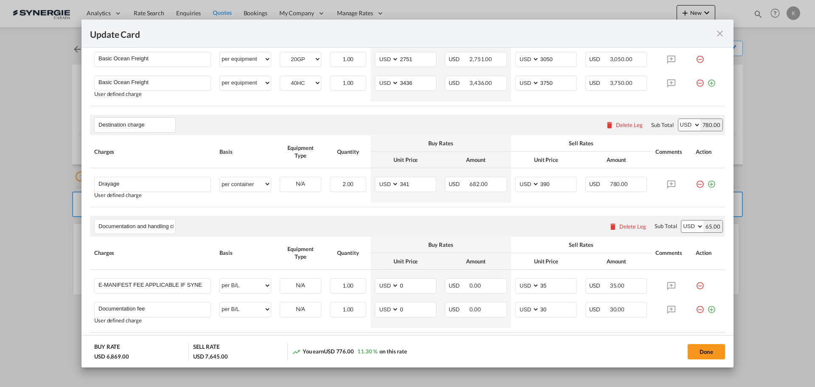
scroll to position [254, 0]
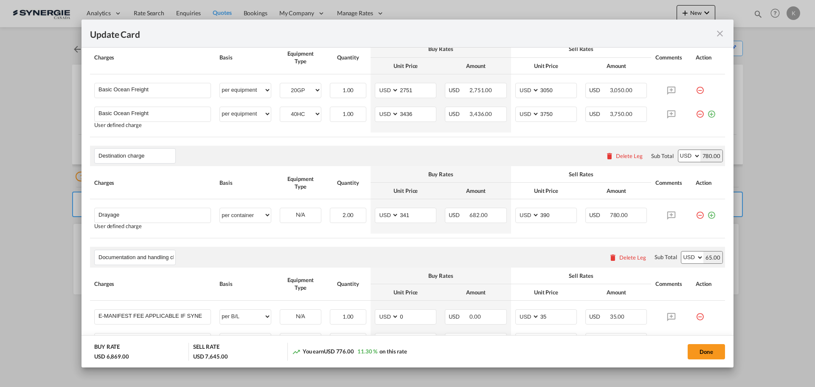
click at [720, 31] on md-icon "icon-close fg-AAA8AD m-0 pointer" at bounding box center [720, 33] width 10 height 10
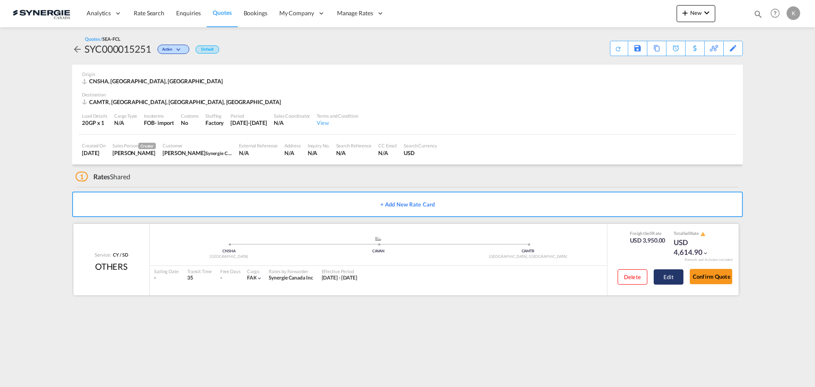
click at [669, 277] on button "Edit" at bounding box center [669, 276] width 30 height 15
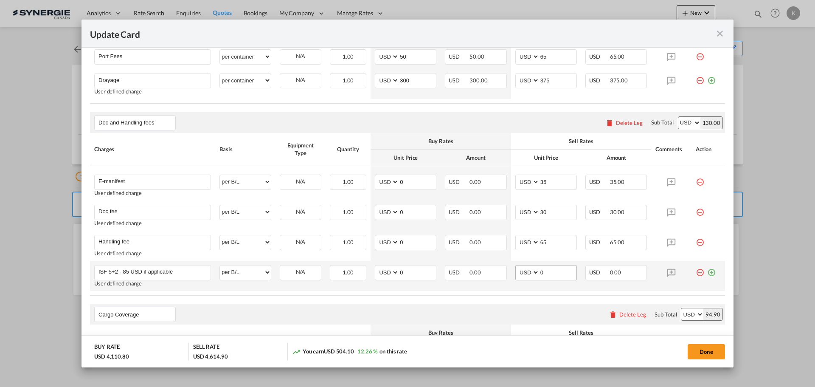
scroll to position [501, 0]
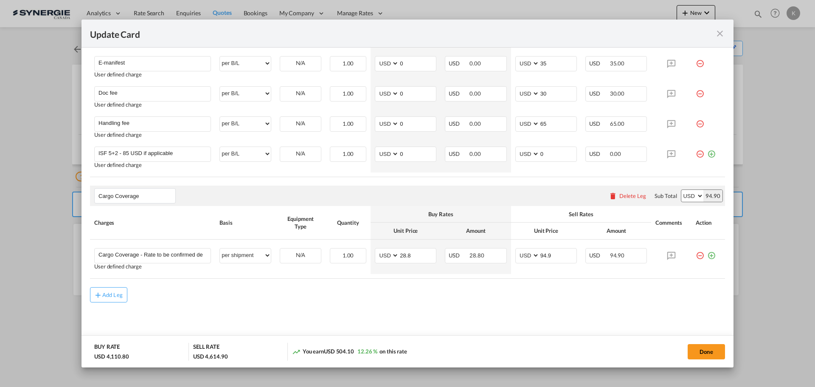
click at [724, 32] on md-icon "icon-close fg-AAA8AD m-0 pointer" at bounding box center [720, 33] width 10 height 10
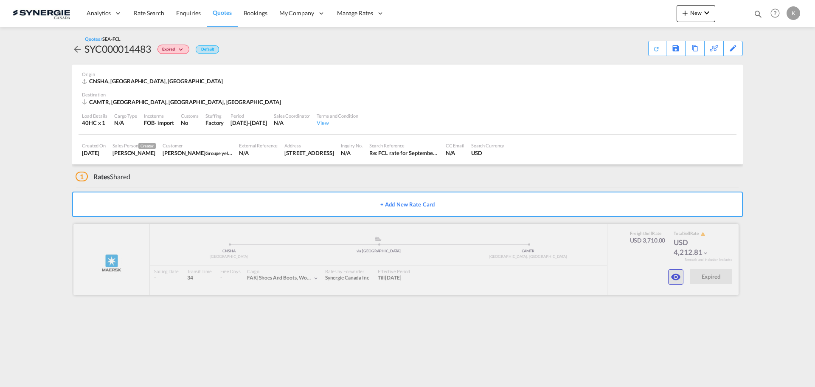
click at [680, 278] on md-icon "icon-eye" at bounding box center [676, 277] width 10 height 10
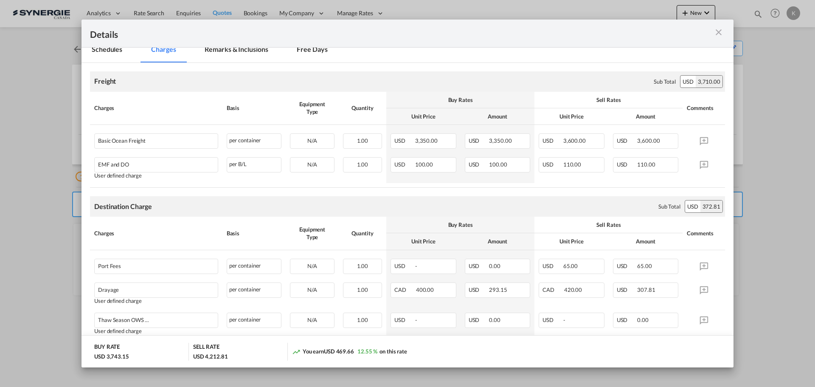
scroll to position [42, 0]
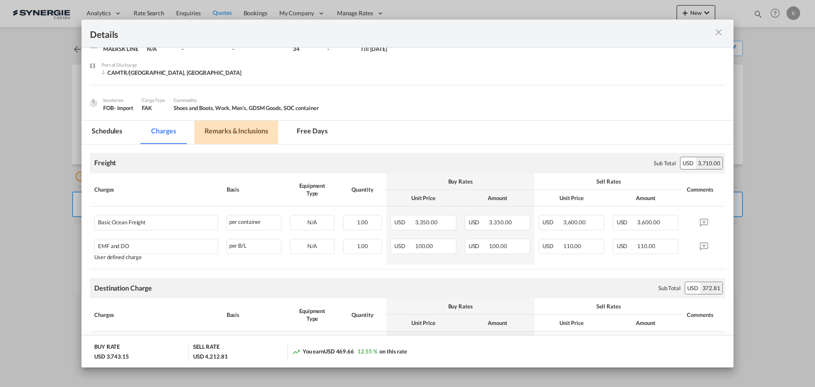
click at [238, 129] on md-tab-item "Remarks & Inclusions" at bounding box center [236, 132] width 84 height 23
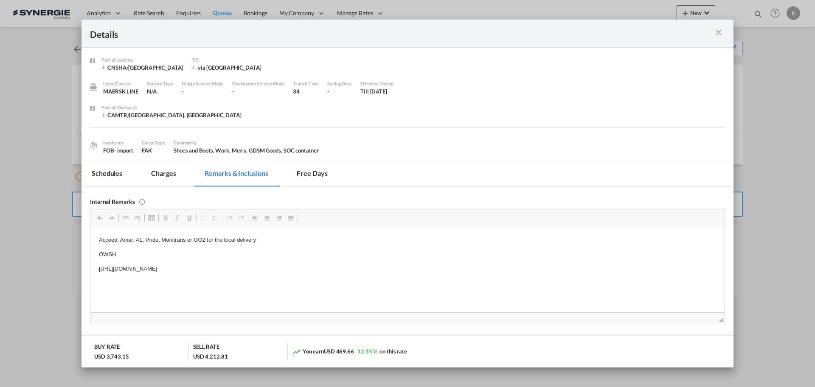
scroll to position [0, 0]
drag, startPoint x: 341, startPoint y: 271, endPoint x: 95, endPoint y: 264, distance: 246.3
click at [95, 264] on html "Acceed, Amar, A1, Pride, Monitrans or GO2 for the local delivery OWSH https://a…" at bounding box center [407, 254] width 634 height 54
copy p "https://app.frontapp.com/open/msg_1helj6kv?key=Rggf5A1wxYKZy0wdhtGPZ-QCHyL7toSV"
click at [154, 173] on md-tab-item "Charges" at bounding box center [163, 174] width 45 height 23
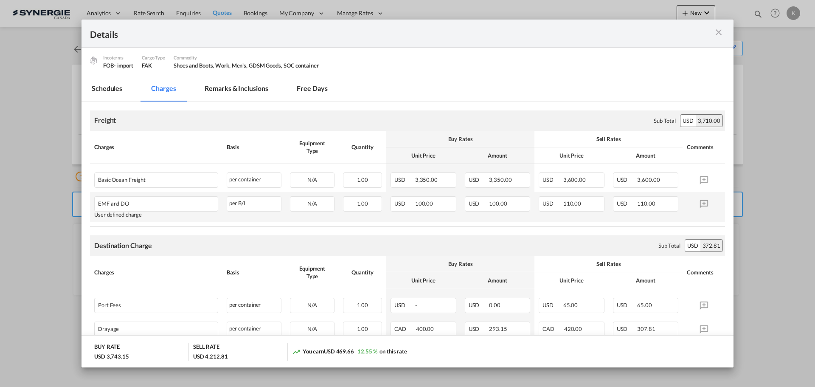
scroll to position [127, 0]
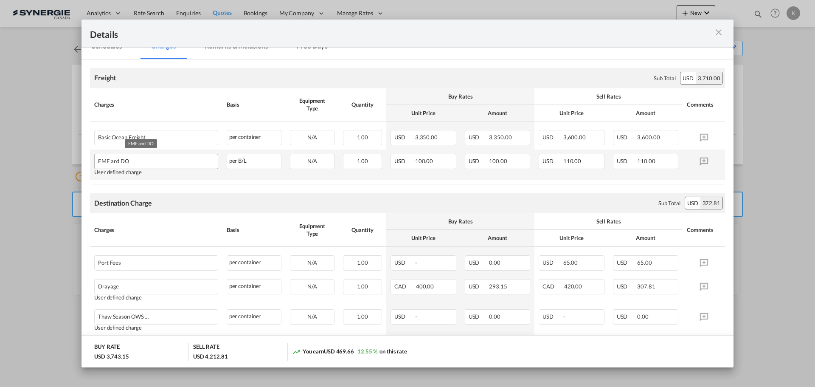
click at [127, 163] on div "EMF and DO" at bounding box center [141, 159] width 87 height 10
drag, startPoint x: 141, startPoint y: 163, endPoint x: 92, endPoint y: 162, distance: 48.8
click at [92, 162] on td "EMF and DO Please Enter User Defined Charges Cannot Be Published User defined c…" at bounding box center [156, 164] width 132 height 30
copy span "EMF and DO"
click at [235, 231] on div "Basis" at bounding box center [254, 230] width 55 height 8
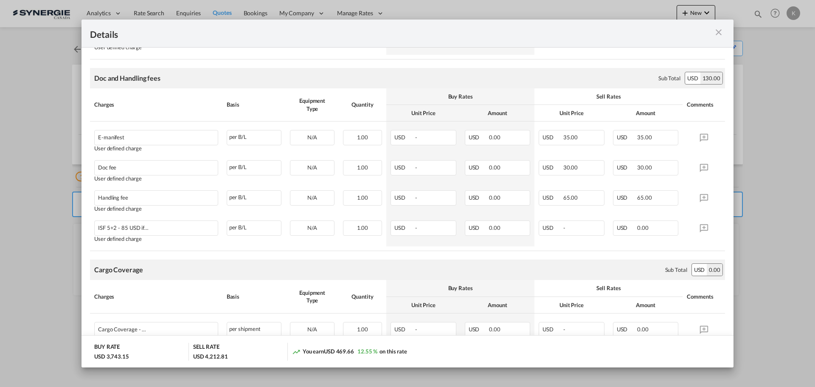
scroll to position [450, 0]
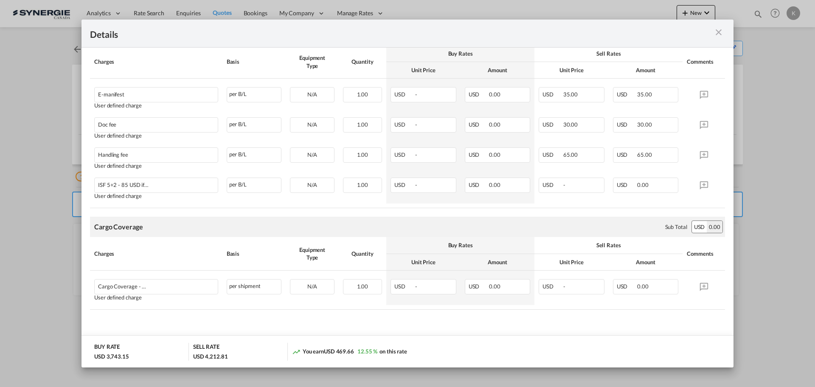
click at [717, 31] on md-icon "icon-close m-3 fg-AAA8AD cursor" at bounding box center [719, 32] width 10 height 10
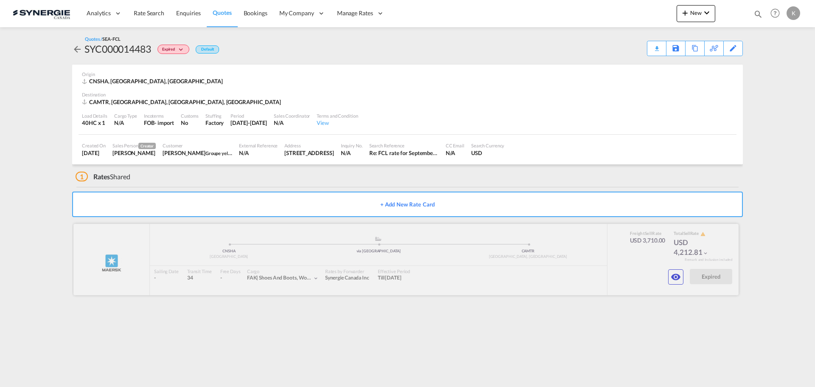
click at [313, 270] on div at bounding box center [405, 259] width 665 height 71
click at [676, 274] on md-icon "icon-eye" at bounding box center [676, 277] width 10 height 10
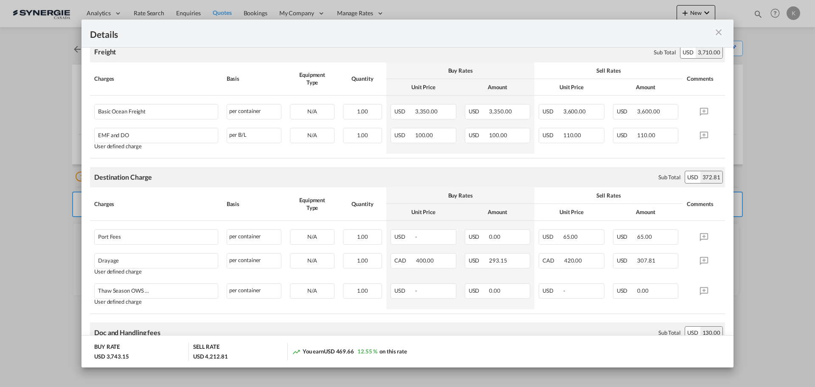
scroll to position [0, 0]
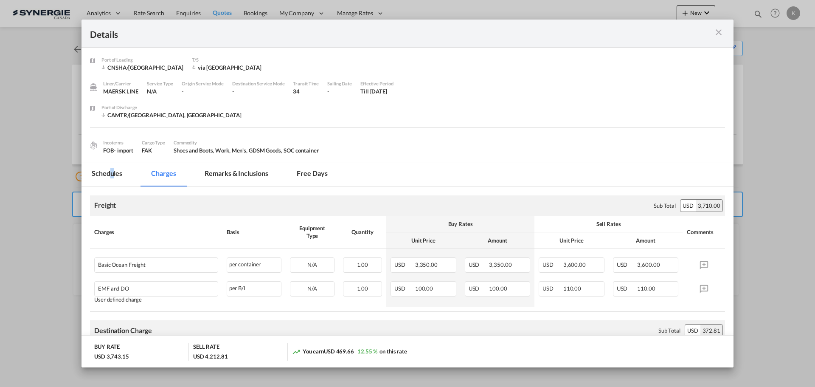
click at [112, 171] on md-tab-item "Schedules" at bounding box center [107, 174] width 51 height 23
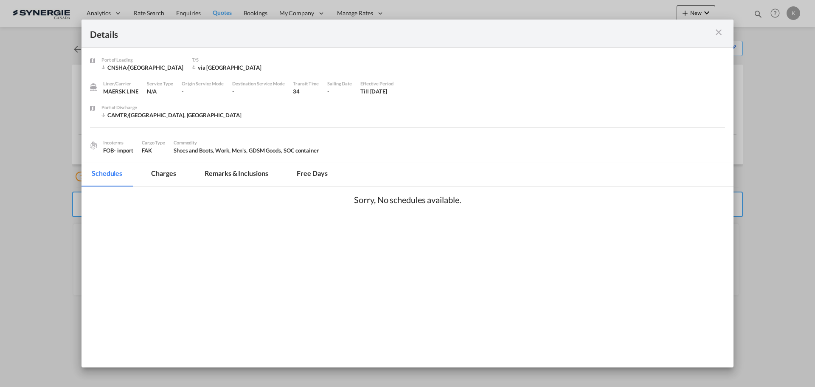
click at [218, 170] on md-tab-item "Remarks & Inclusions" at bounding box center [236, 174] width 84 height 23
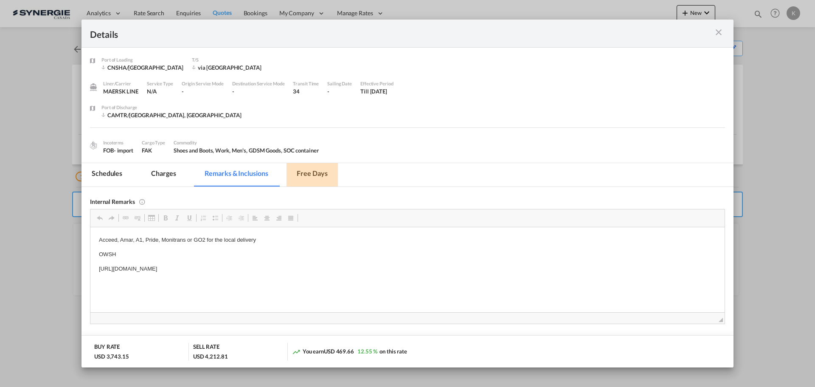
click at [315, 177] on md-tab-item "Free days" at bounding box center [312, 174] width 51 height 23
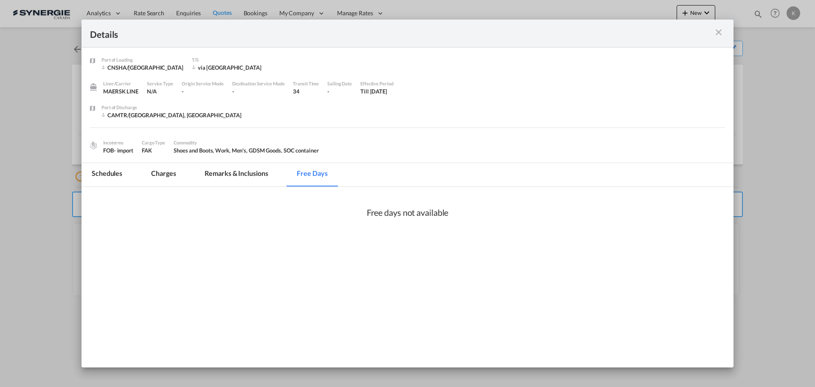
click at [234, 177] on md-tab-item "Remarks & Inclusions" at bounding box center [236, 174] width 84 height 23
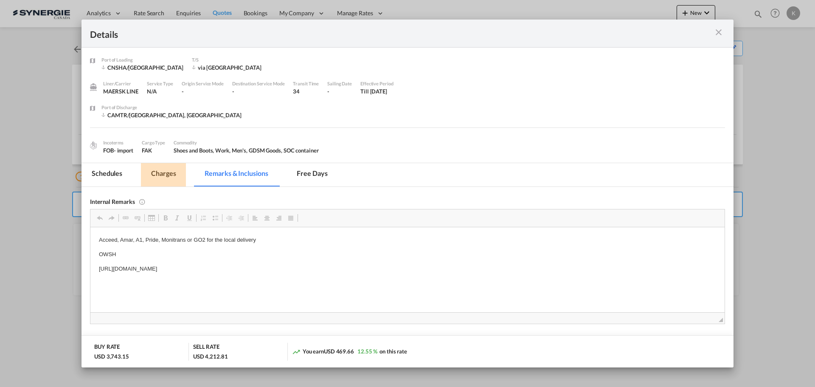
click at [155, 179] on md-tab-item "Charges" at bounding box center [163, 174] width 45 height 23
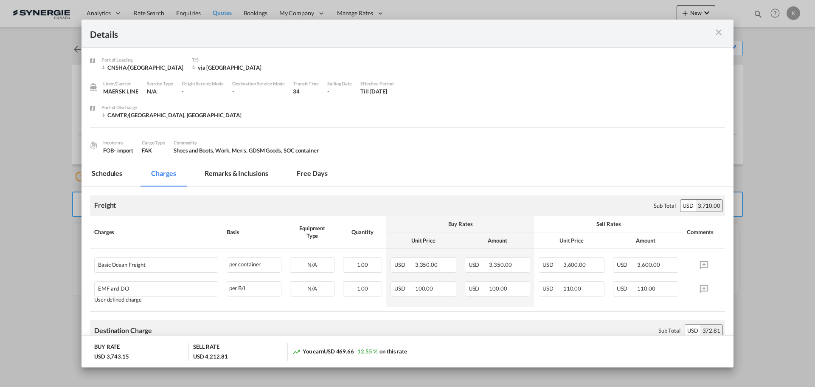
click at [119, 177] on md-tab-item "Schedules" at bounding box center [107, 174] width 51 height 23
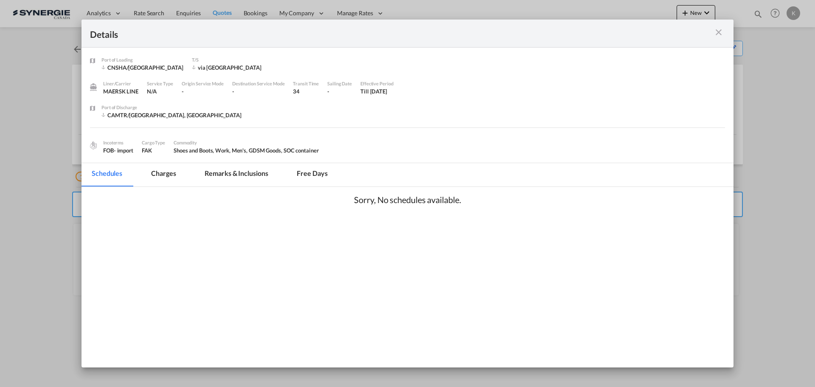
click at [720, 32] on md-icon "icon-close m-3 fg-AAA8AD cursor" at bounding box center [719, 32] width 10 height 10
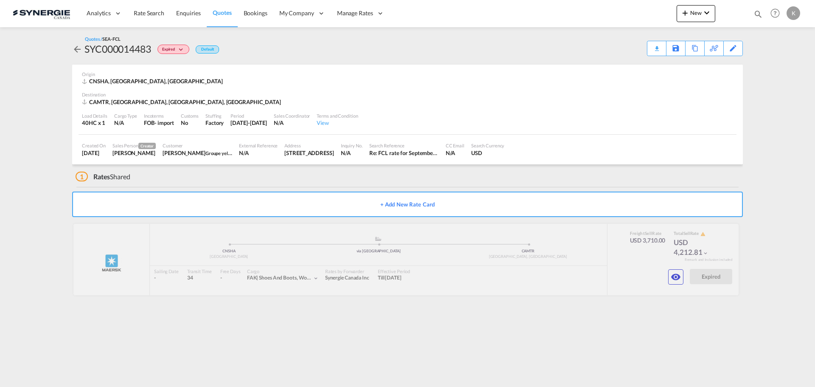
click at [212, 151] on span "Groupe yellow" at bounding box center [220, 152] width 30 height 7
drag, startPoint x: 192, startPoint y: 159, endPoint x: 187, endPoint y: 155, distance: 6.6
click at [192, 159] on div "Customer Boryana Lambova Groupe yellow" at bounding box center [197, 149] width 76 height 21
click at [186, 155] on div "Boryana Lambova Groupe yellow" at bounding box center [198, 153] width 70 height 8
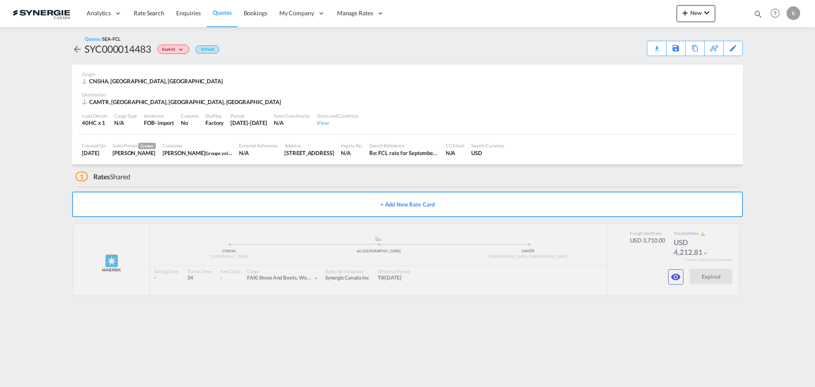
click at [175, 151] on div "Boryana Lambova Groupe yellow" at bounding box center [198, 153] width 70 height 8
click at [173, 148] on div "Customer" at bounding box center [198, 145] width 70 height 6
click at [172, 148] on div "Customer" at bounding box center [198, 145] width 70 height 6
click at [174, 158] on div "Customer Boryana Lambova Groupe yellow" at bounding box center [197, 149] width 76 height 21
click at [468, 157] on div "CC Email N/A" at bounding box center [454, 149] width 25 height 21
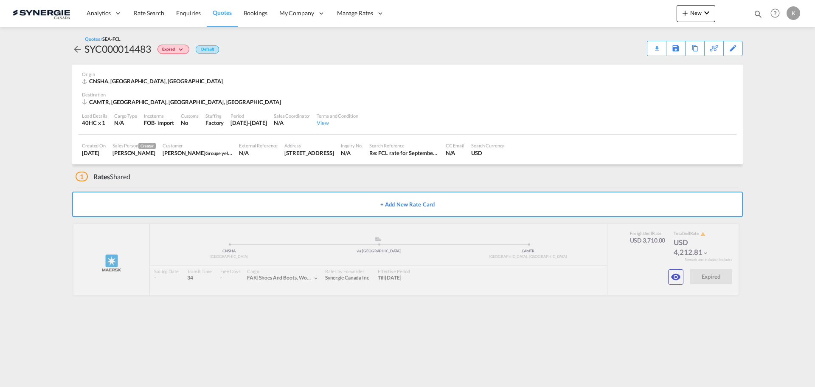
click at [439, 149] on div "Re: FCL rate for September Yellow, Shanghai" at bounding box center [404, 153] width 70 height 8
